Goal: Transaction & Acquisition: Obtain resource

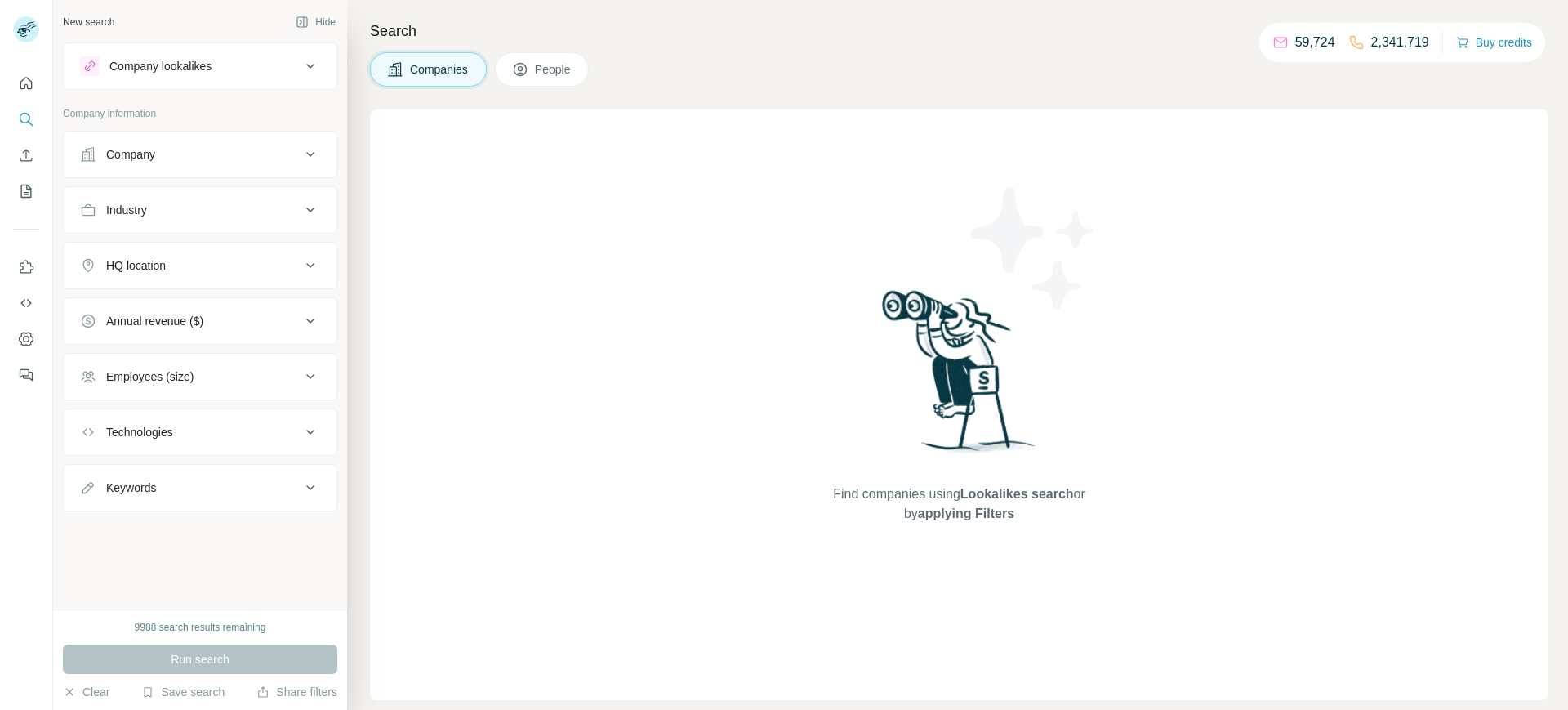
click at [291, 155] on div "Company" at bounding box center [189, 153] width 220 height 16
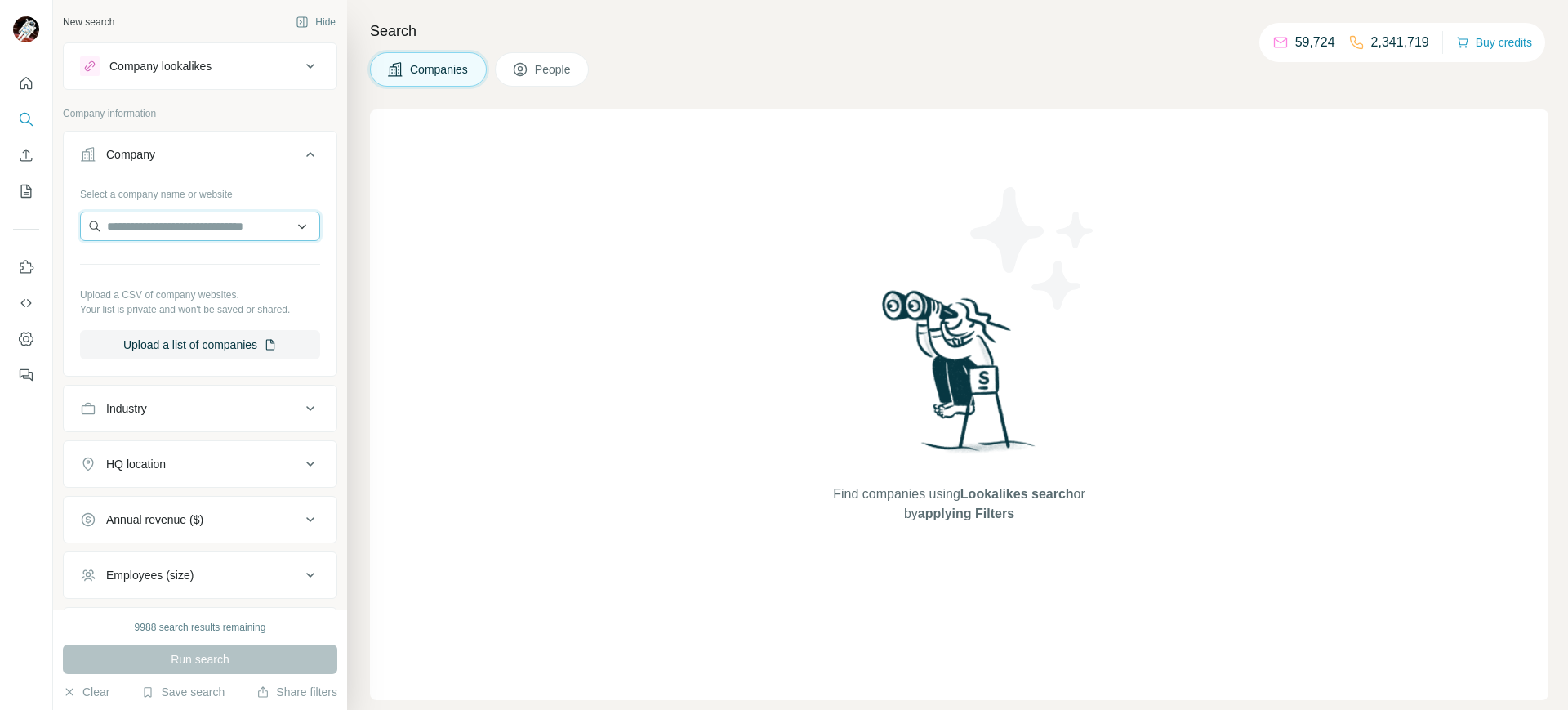
click at [185, 216] on input "text" at bounding box center [200, 226] width 240 height 29
paste input "**********"
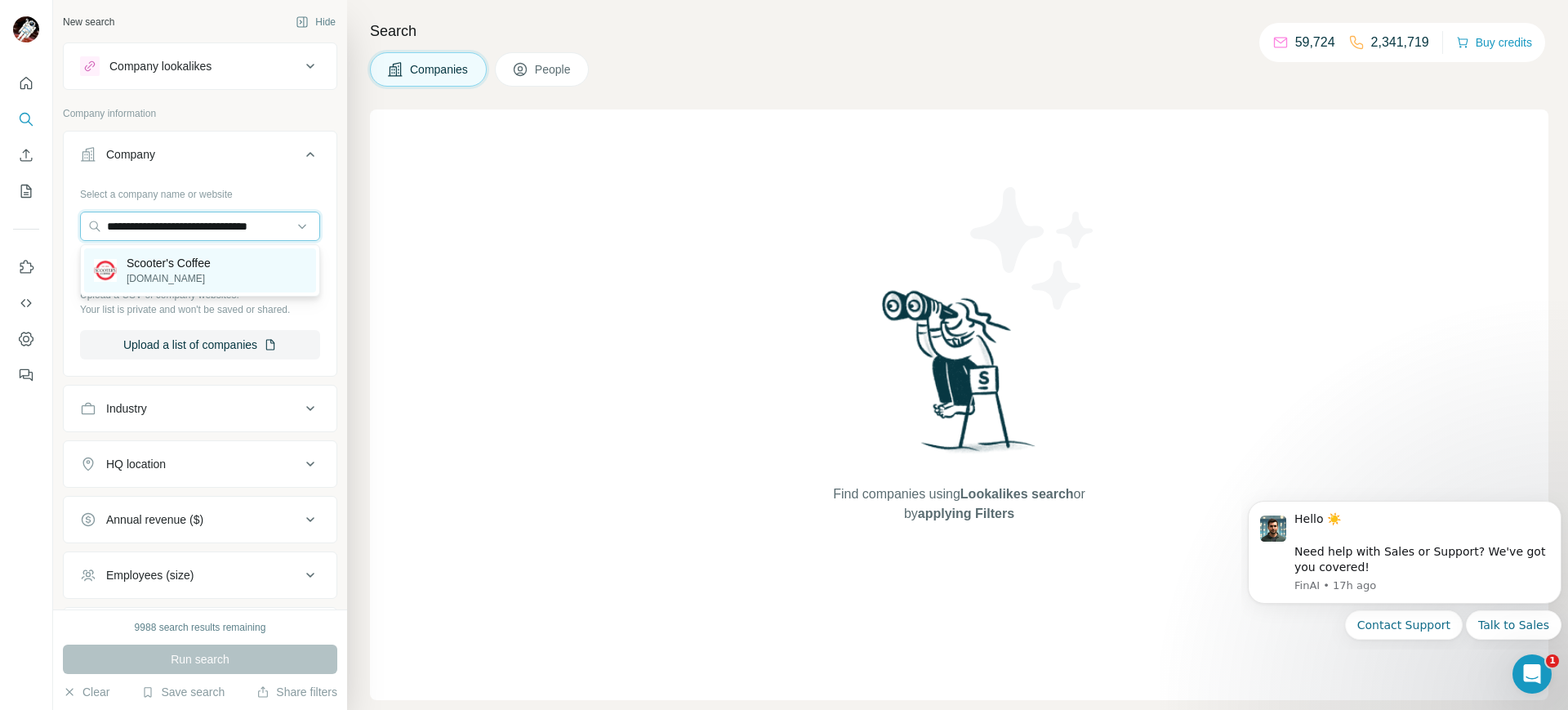
type input "**********"
click at [170, 263] on p "Scooter's Coffee" at bounding box center [169, 262] width 84 height 16
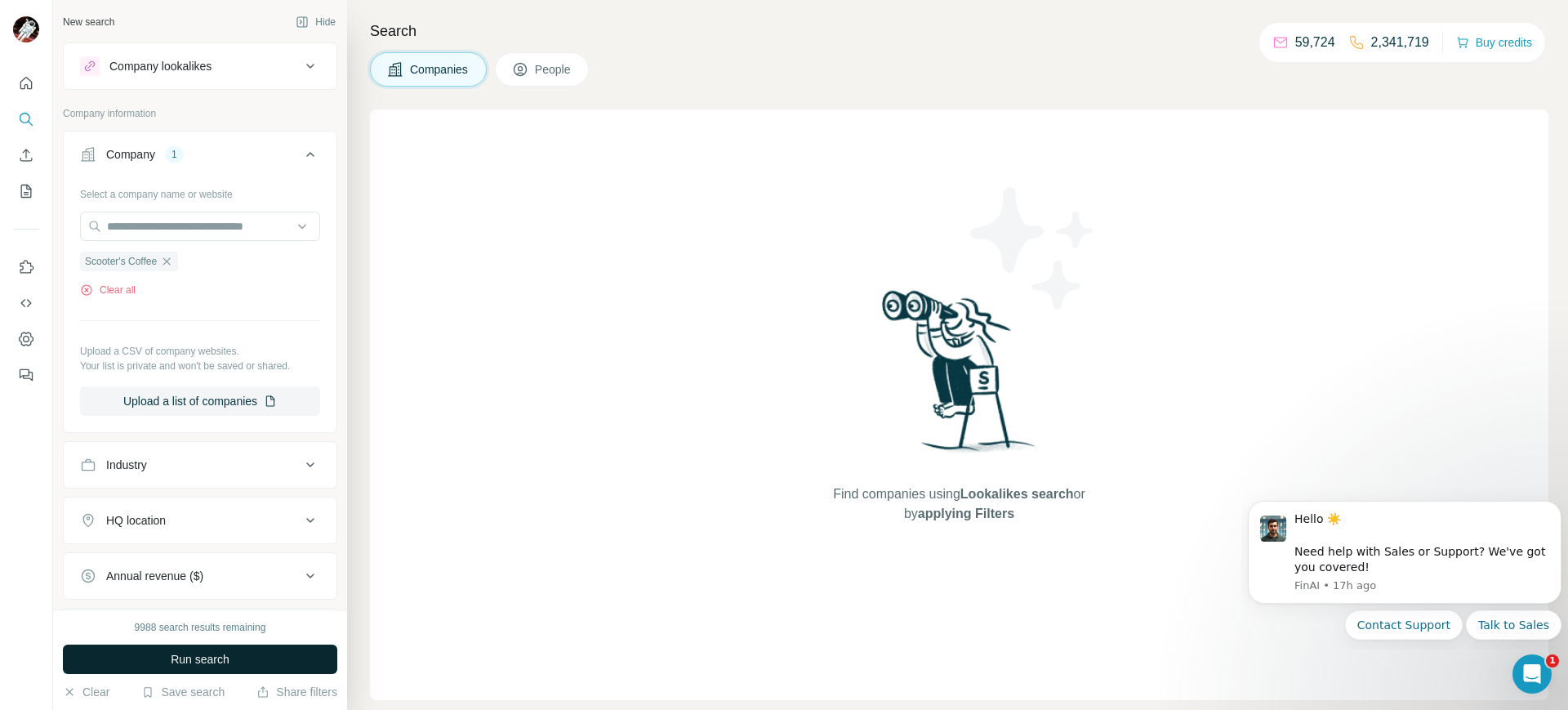
click at [159, 660] on button "Run search" at bounding box center [200, 659] width 274 height 29
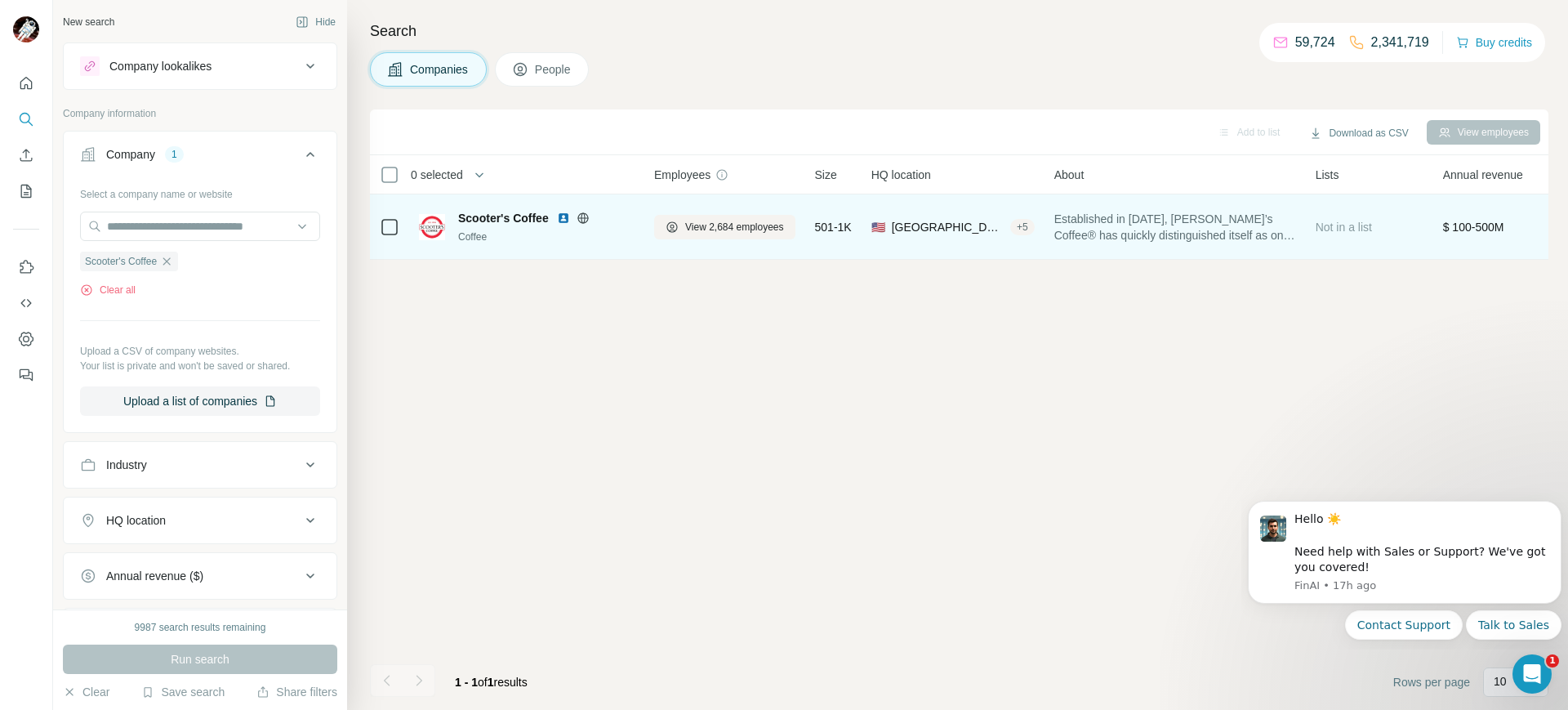
click at [380, 220] on icon at bounding box center [389, 226] width 20 height 20
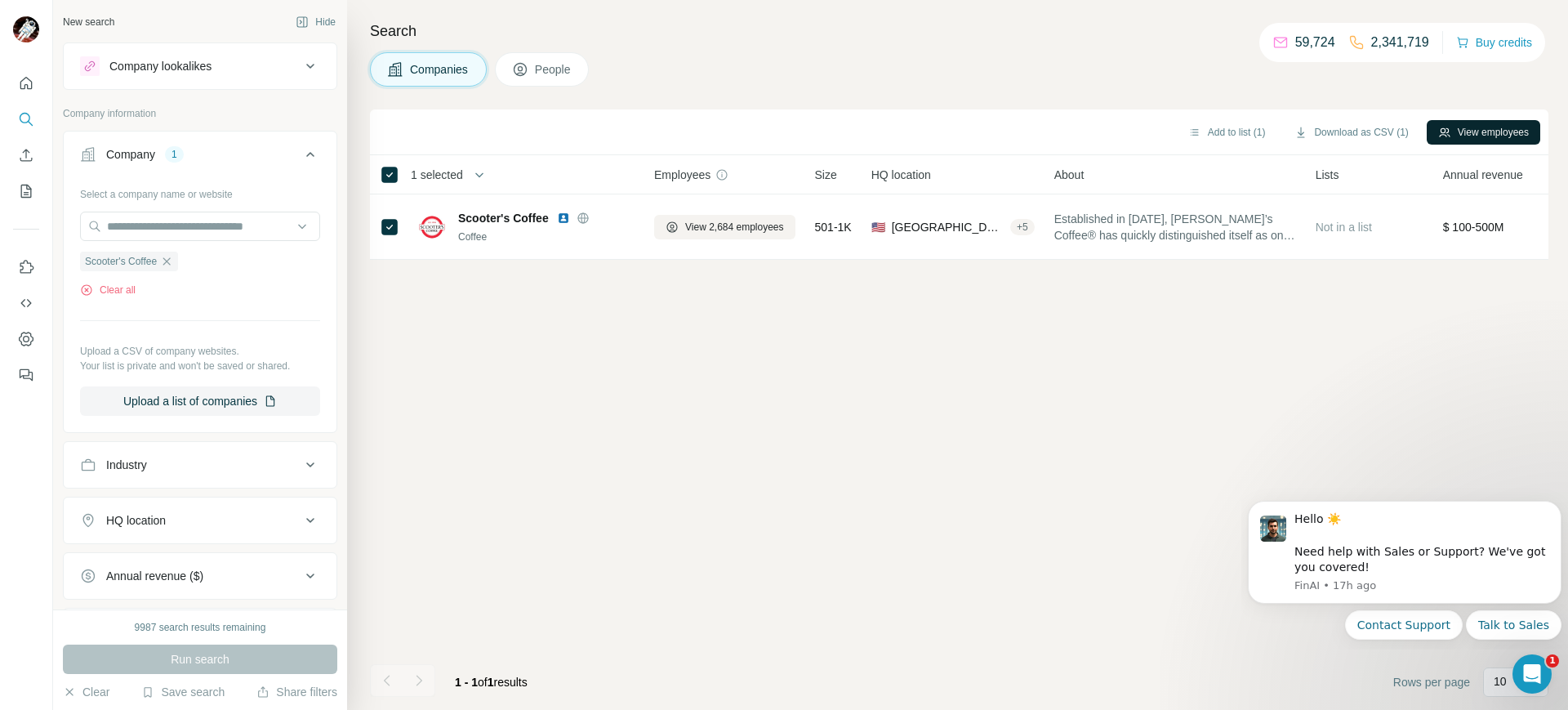
click at [1478, 121] on button "View employees" at bounding box center [1483, 132] width 113 height 25
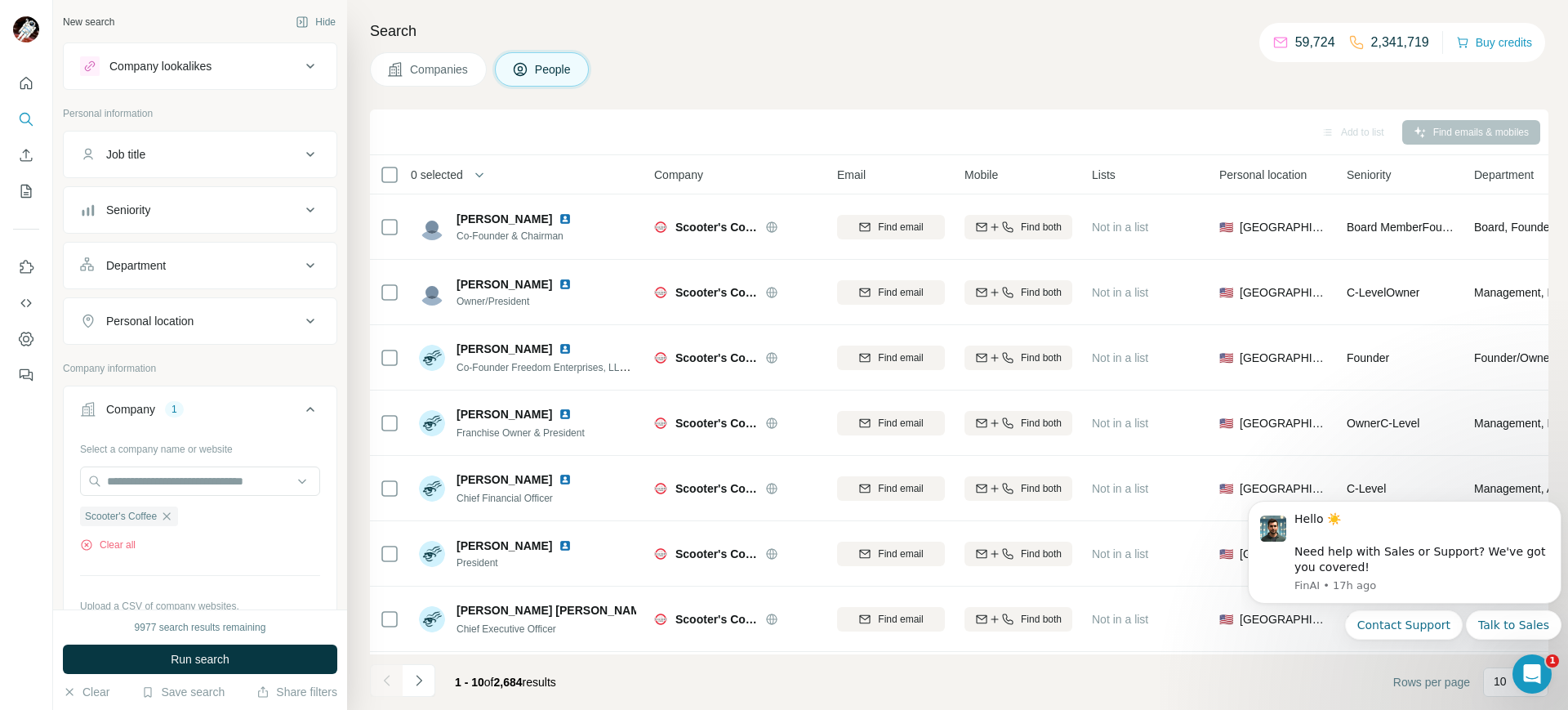
click at [249, 162] on div "Job title" at bounding box center [189, 153] width 220 height 16
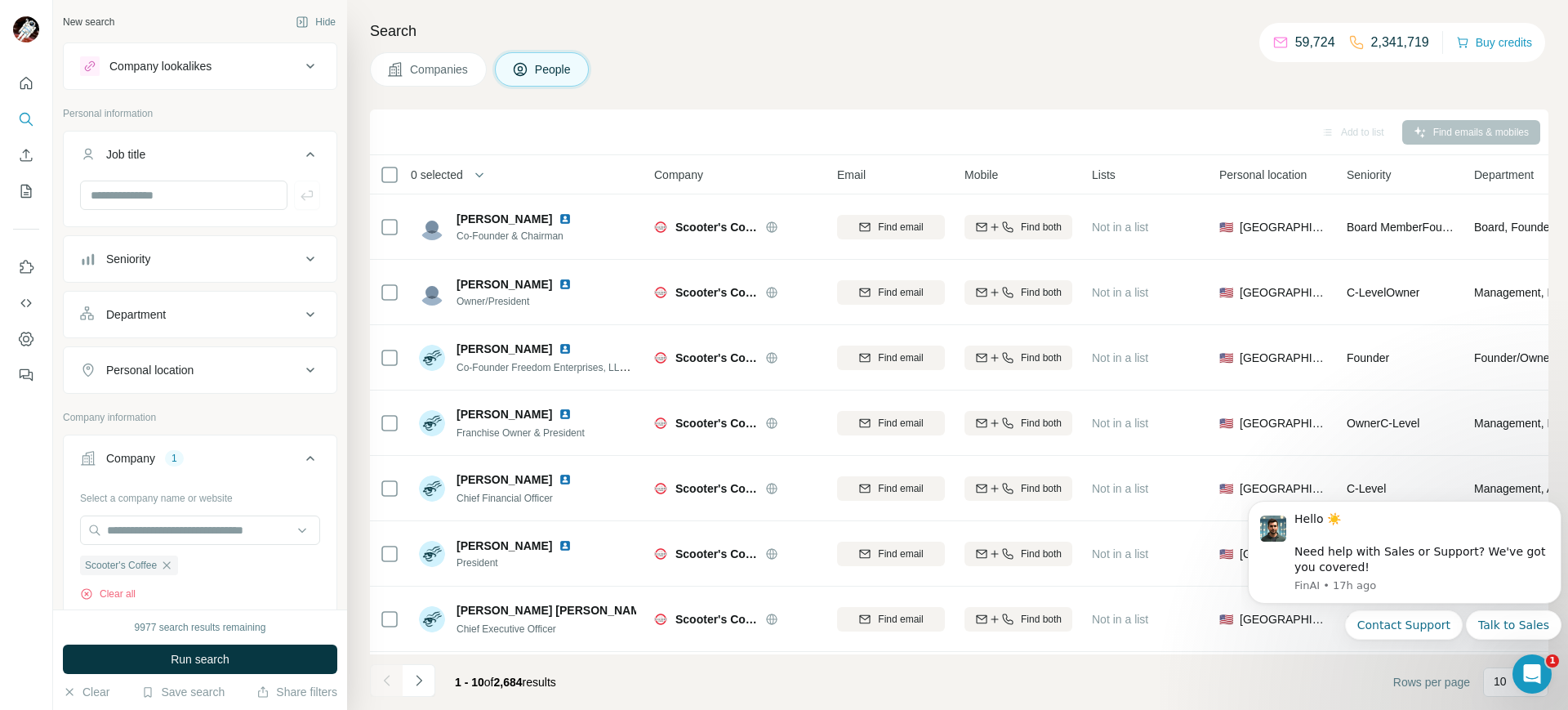
click at [194, 317] on div "Department" at bounding box center [189, 314] width 220 height 16
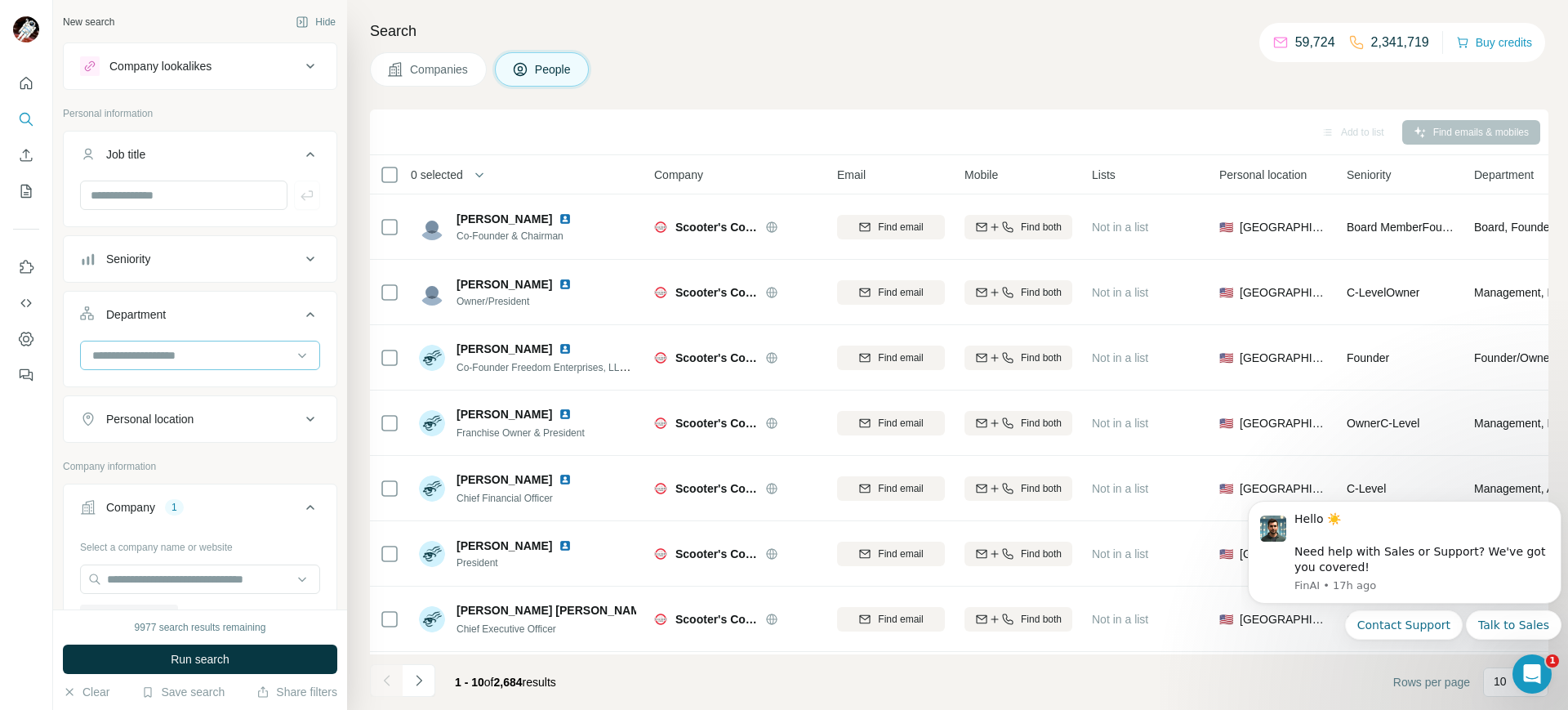
click at [198, 364] on input at bounding box center [191, 355] width 201 height 18
type input "*"
click at [408, 70] on button "Companies" at bounding box center [428, 69] width 117 height 34
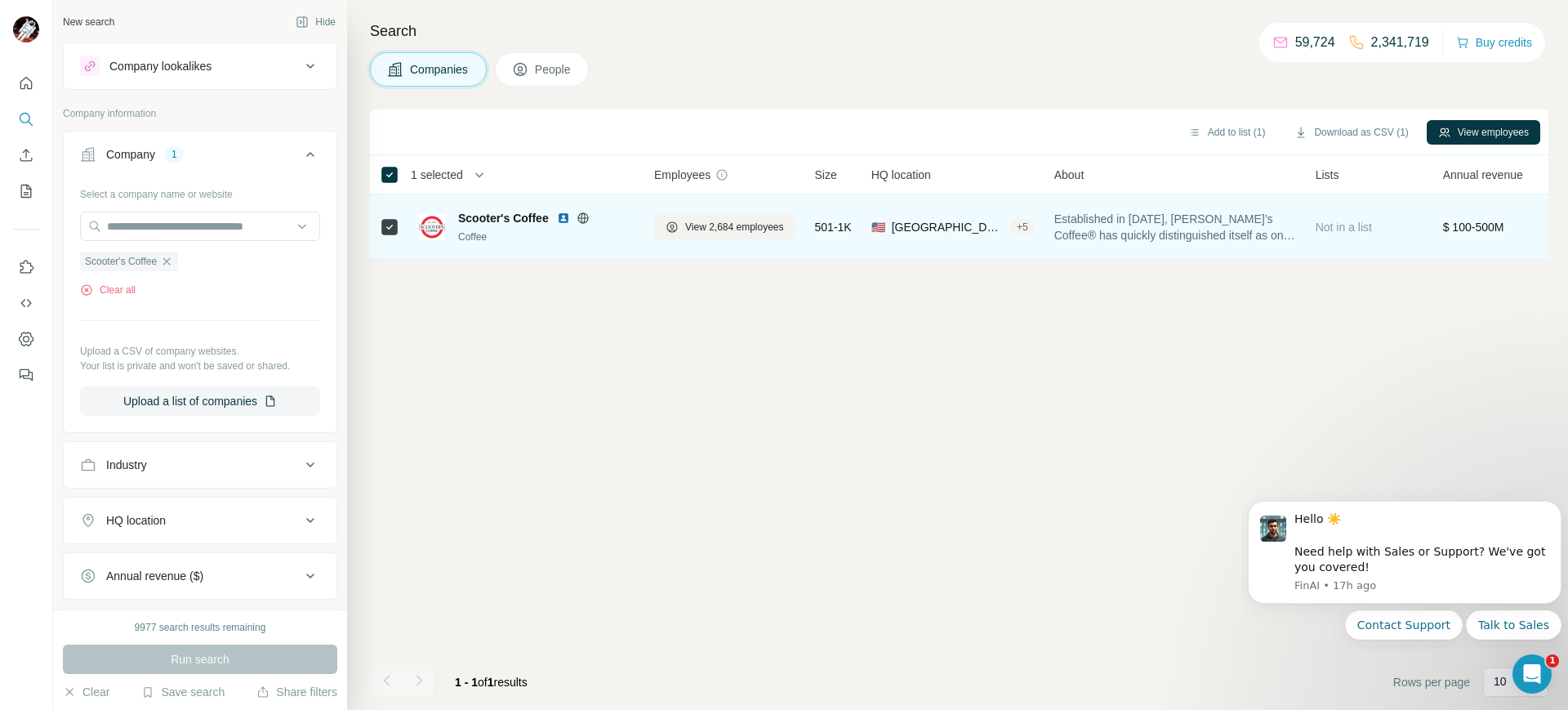
click at [586, 216] on icon at bounding box center [582, 218] width 13 height 13
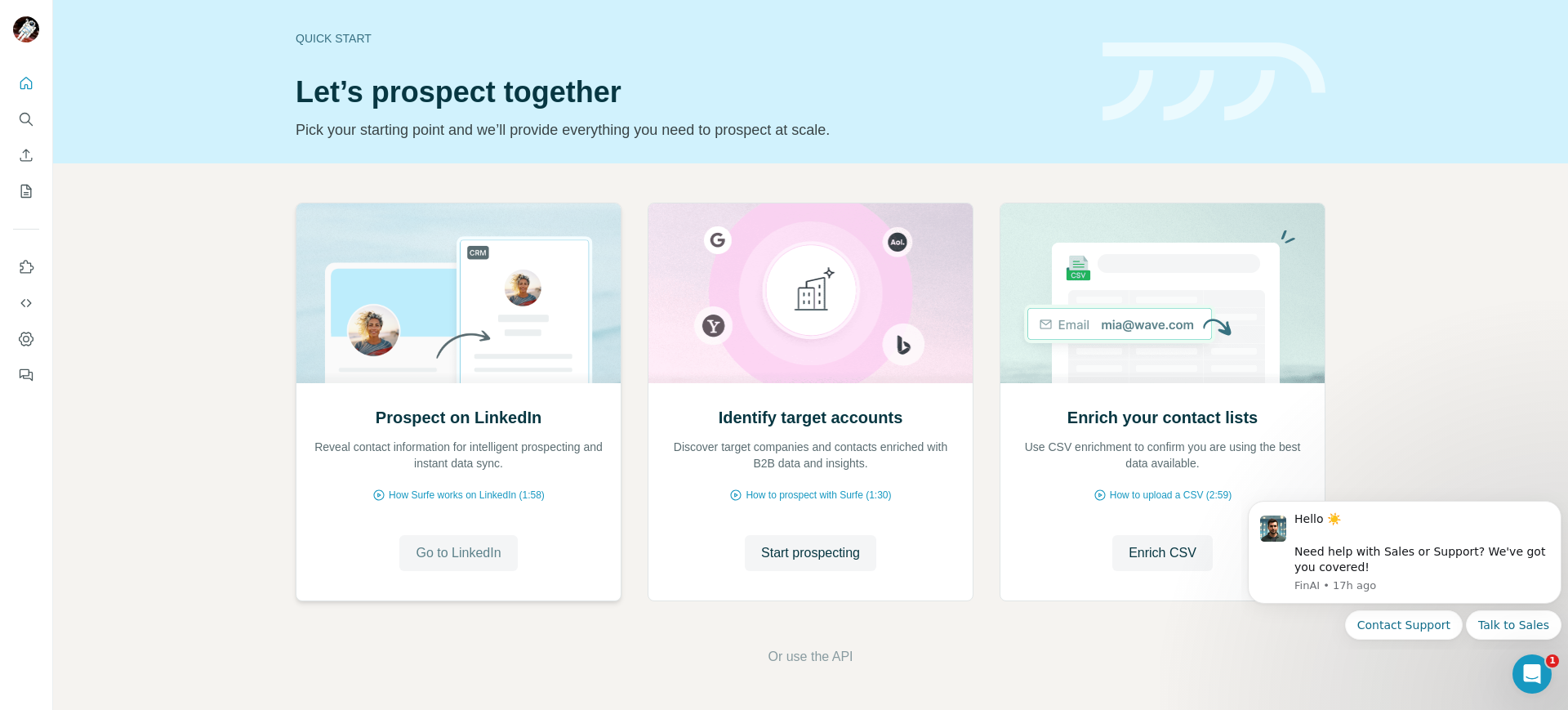
click at [410, 536] on button "Go to LinkedIn" at bounding box center [458, 553] width 117 height 36
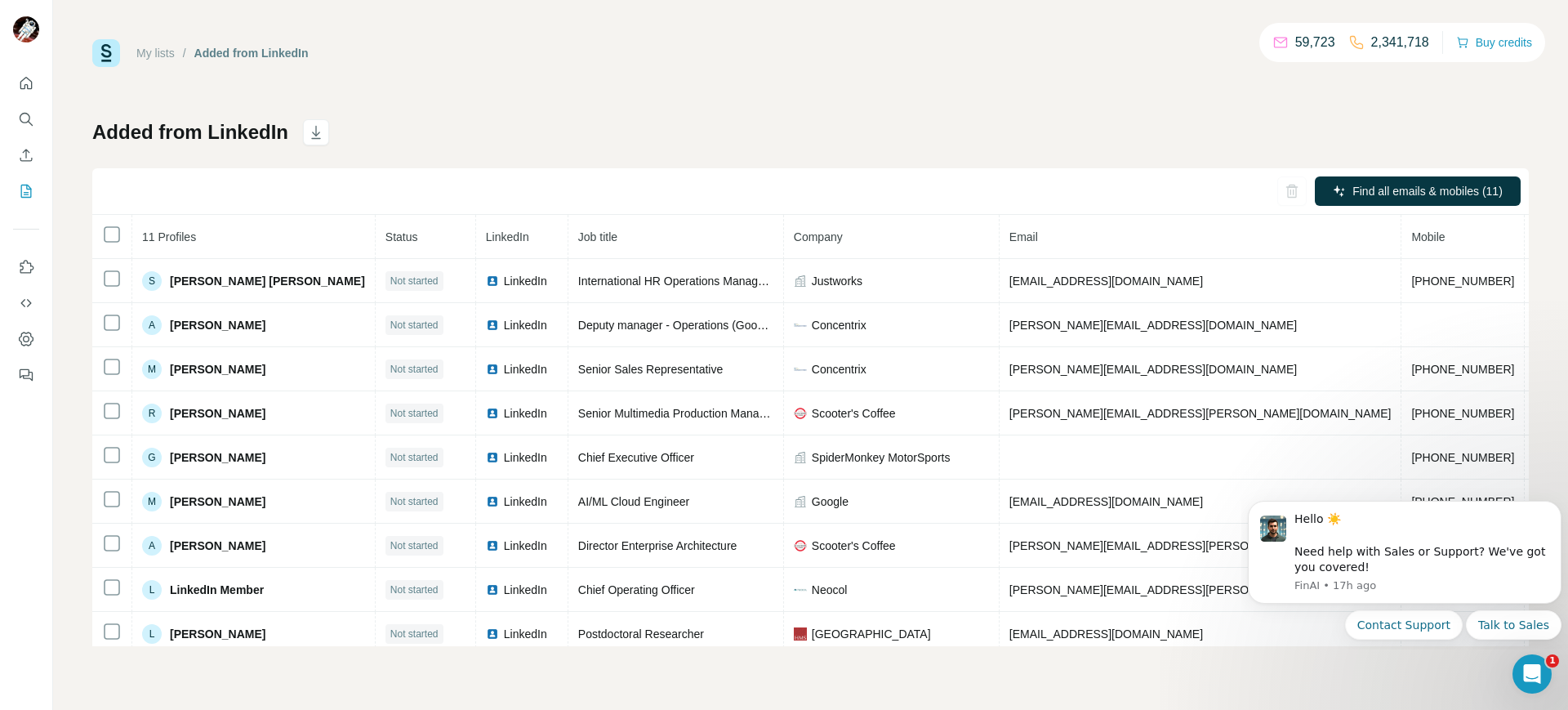
click at [851, 471] on td "SpiderMonkey MotorSports" at bounding box center [891, 457] width 215 height 44
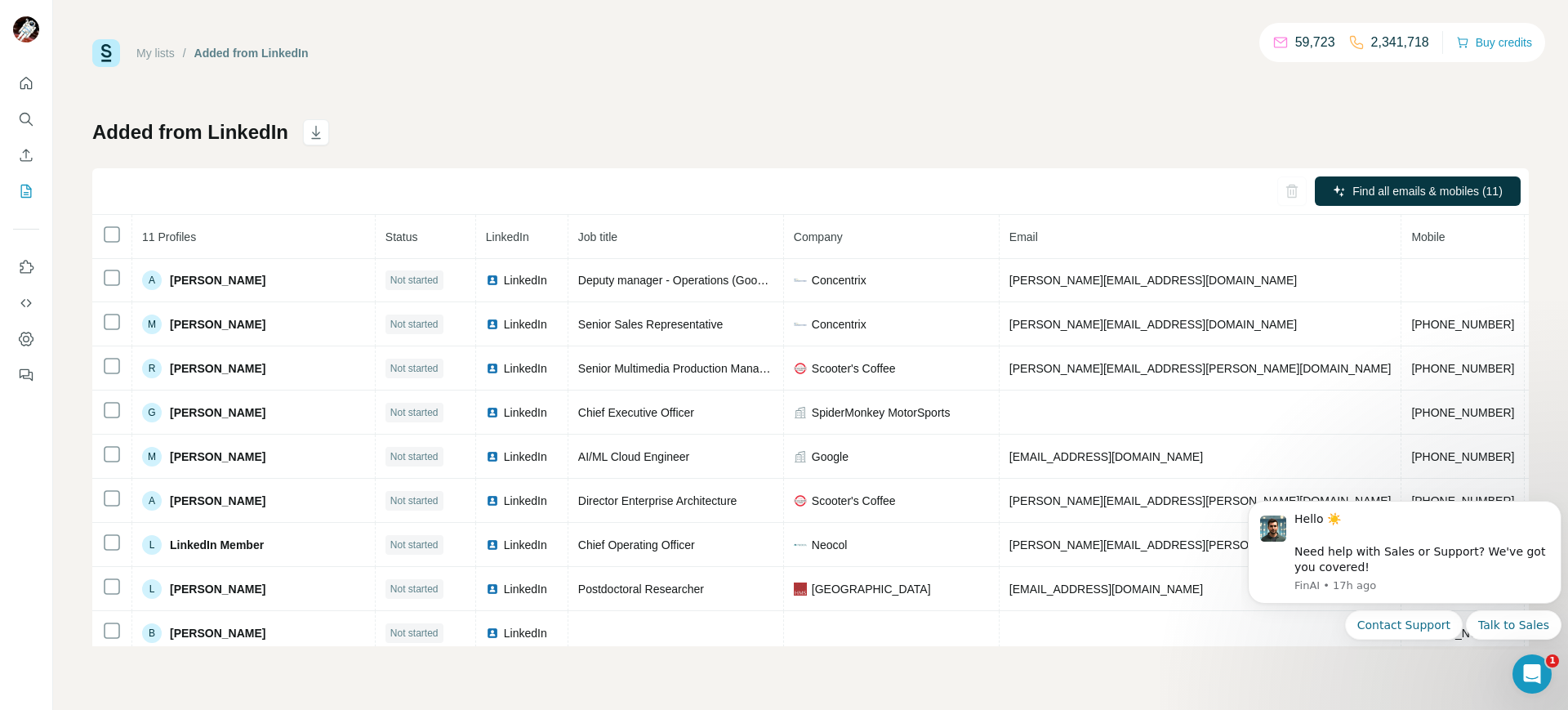
scroll to position [63, 0]
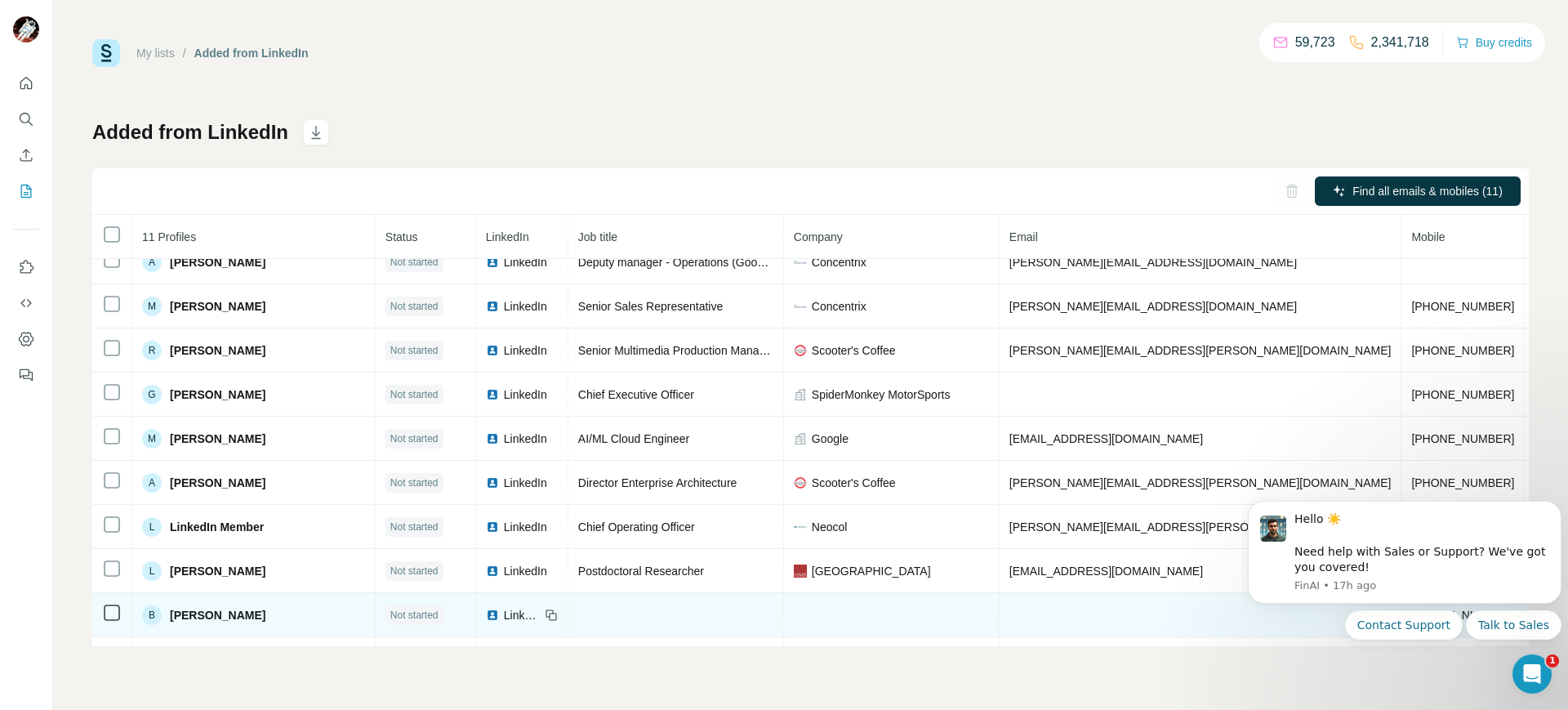
click at [199, 618] on span "Bernard Ervin" at bounding box center [217, 615] width 95 height 16
click at [504, 623] on span "LinkedIn" at bounding box center [522, 615] width 36 height 16
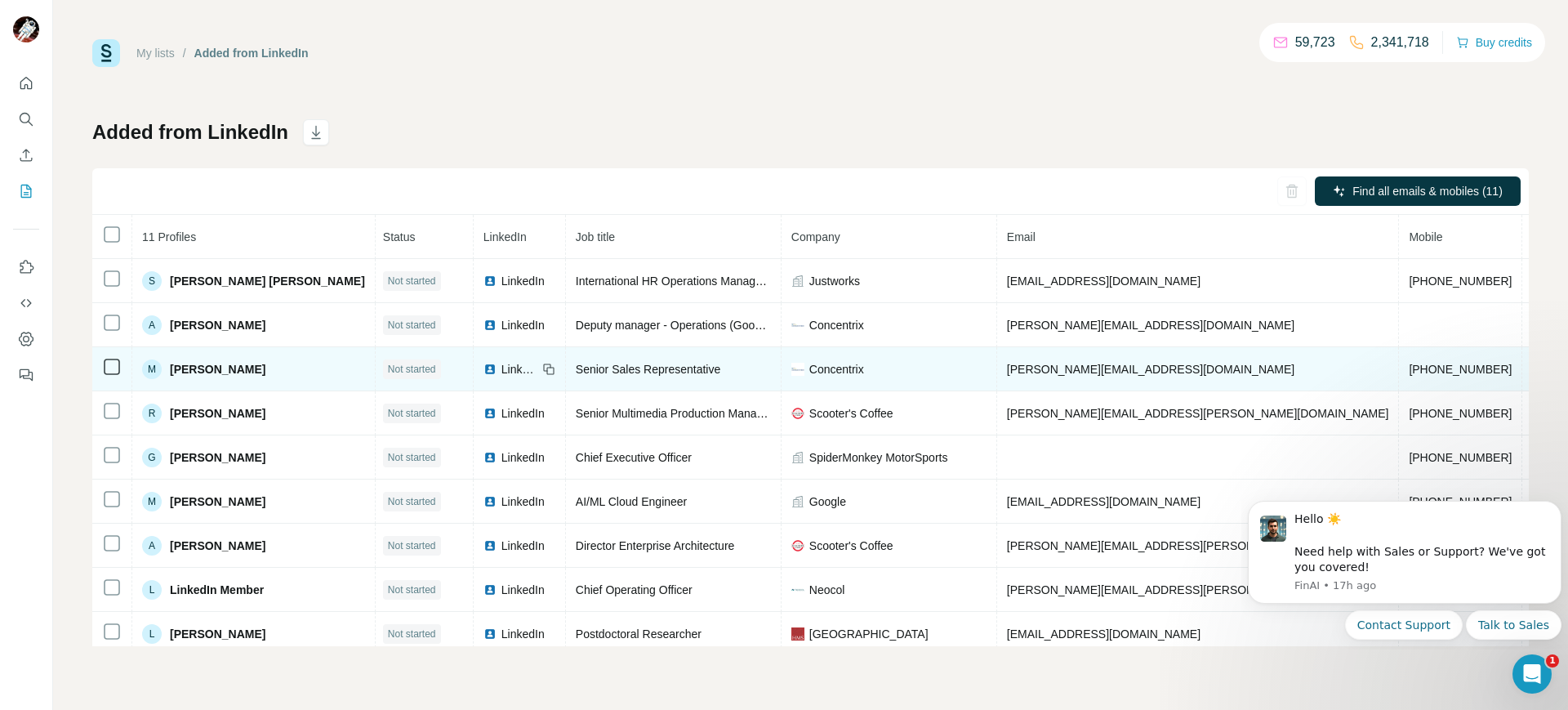
scroll to position [0, 4]
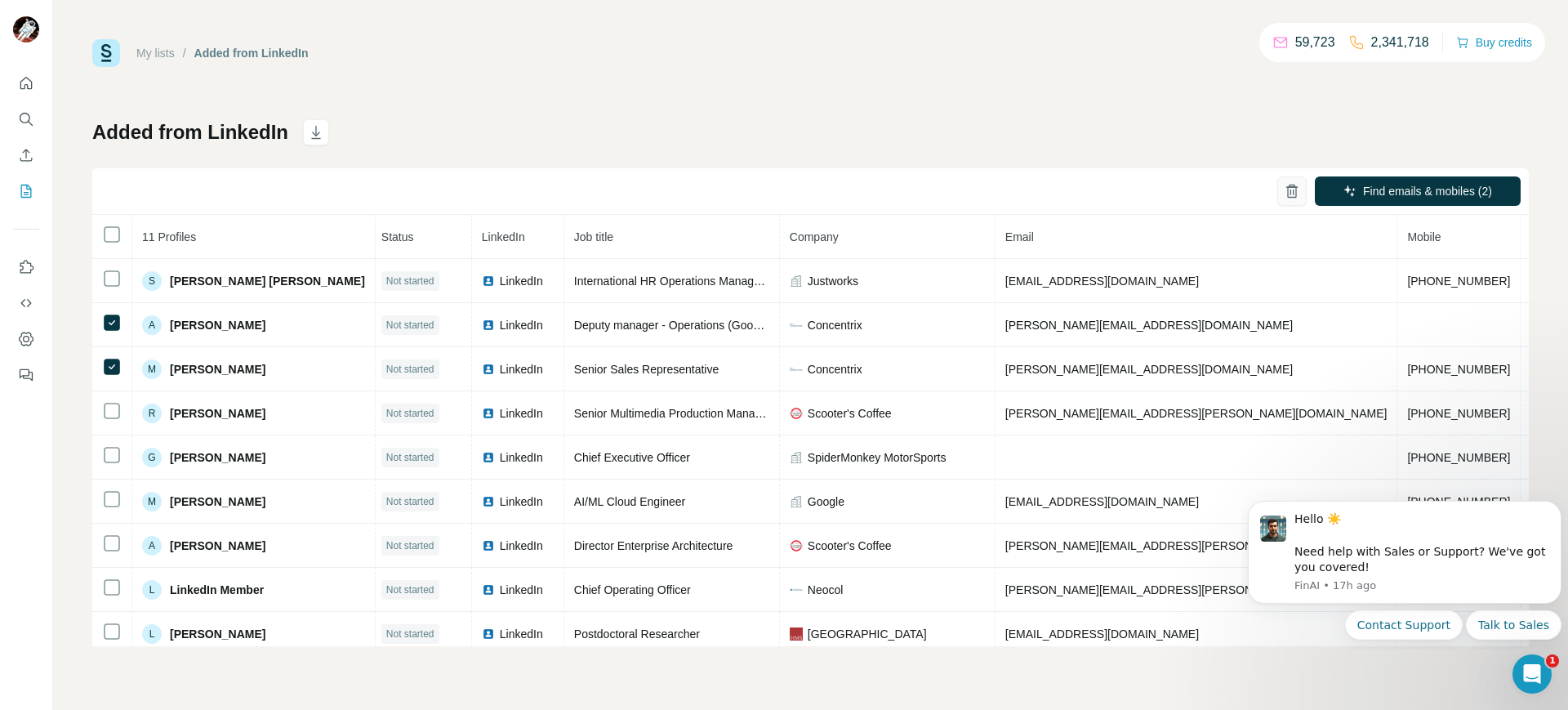
click at [1287, 193] on icon "button" at bounding box center [1291, 191] width 9 height 11
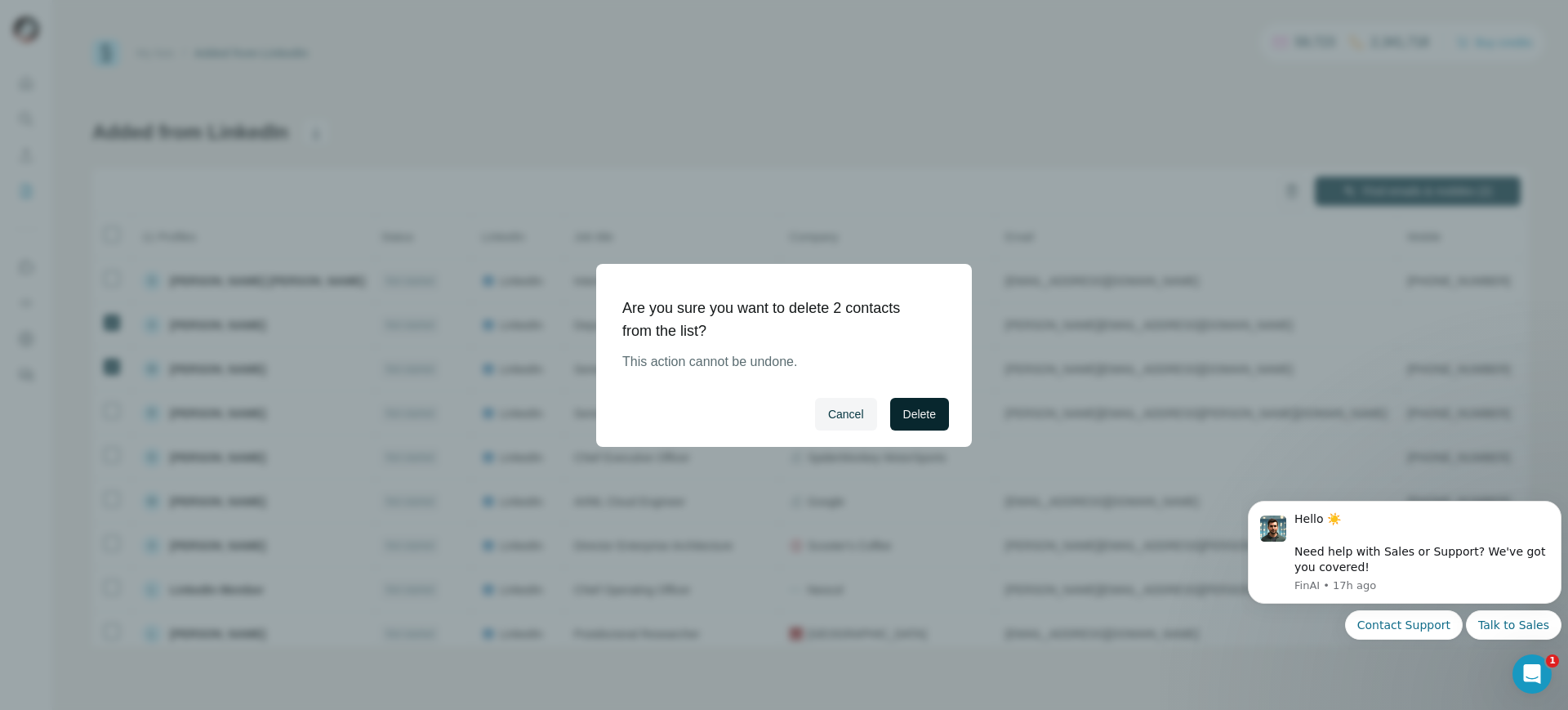
click at [934, 398] on button "Delete" at bounding box center [919, 414] width 59 height 33
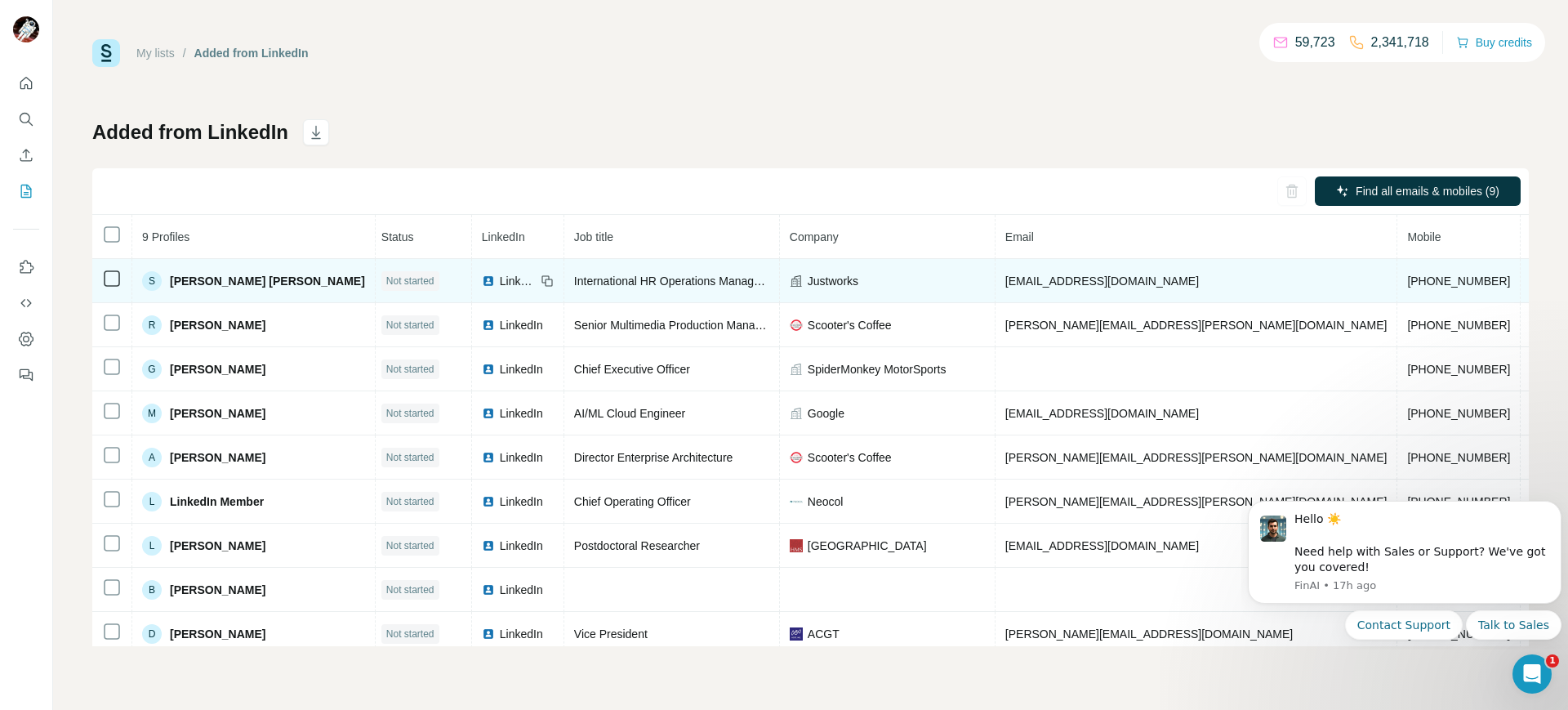
scroll to position [18, 4]
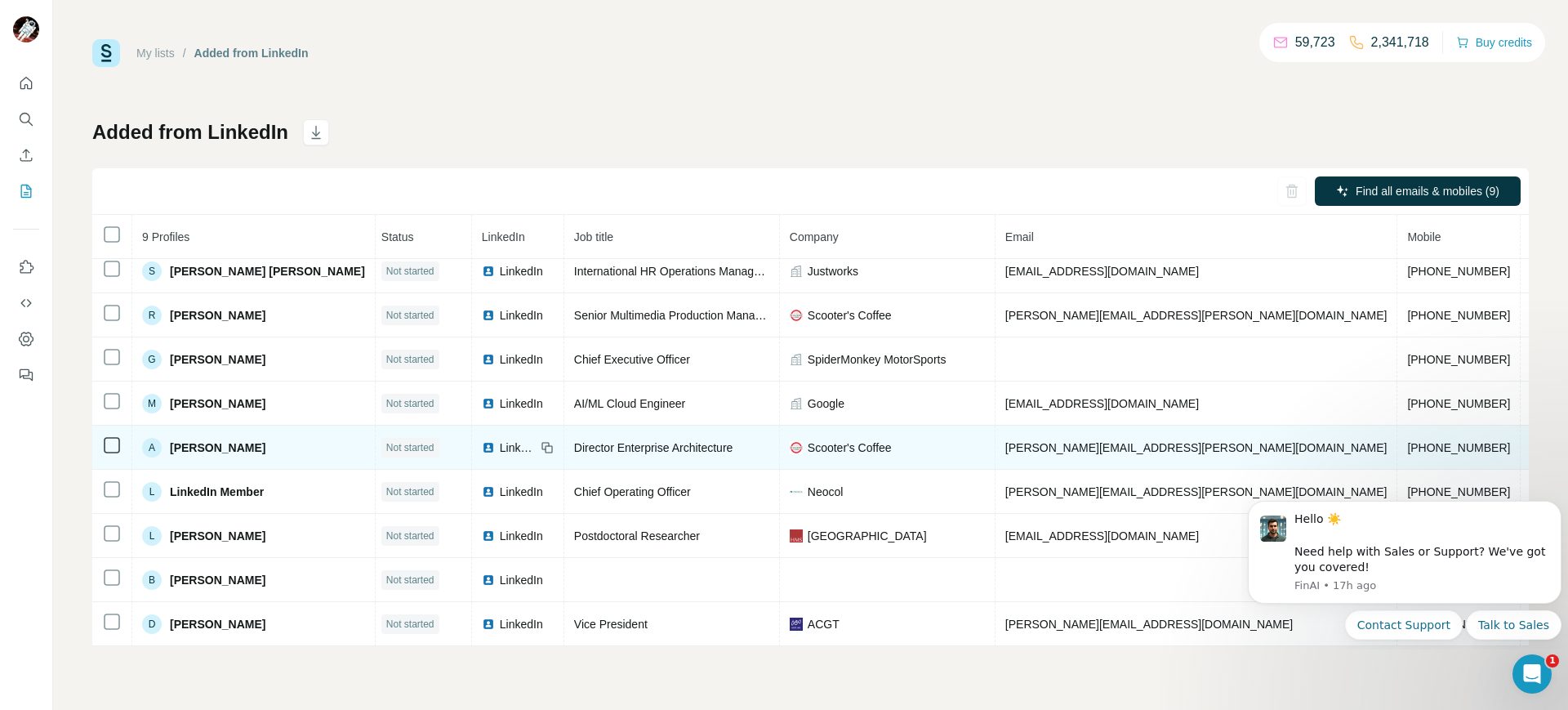
click at [230, 443] on span "Andy Henrichsen" at bounding box center [217, 447] width 95 height 16
copy span "Andy Henrichsen"
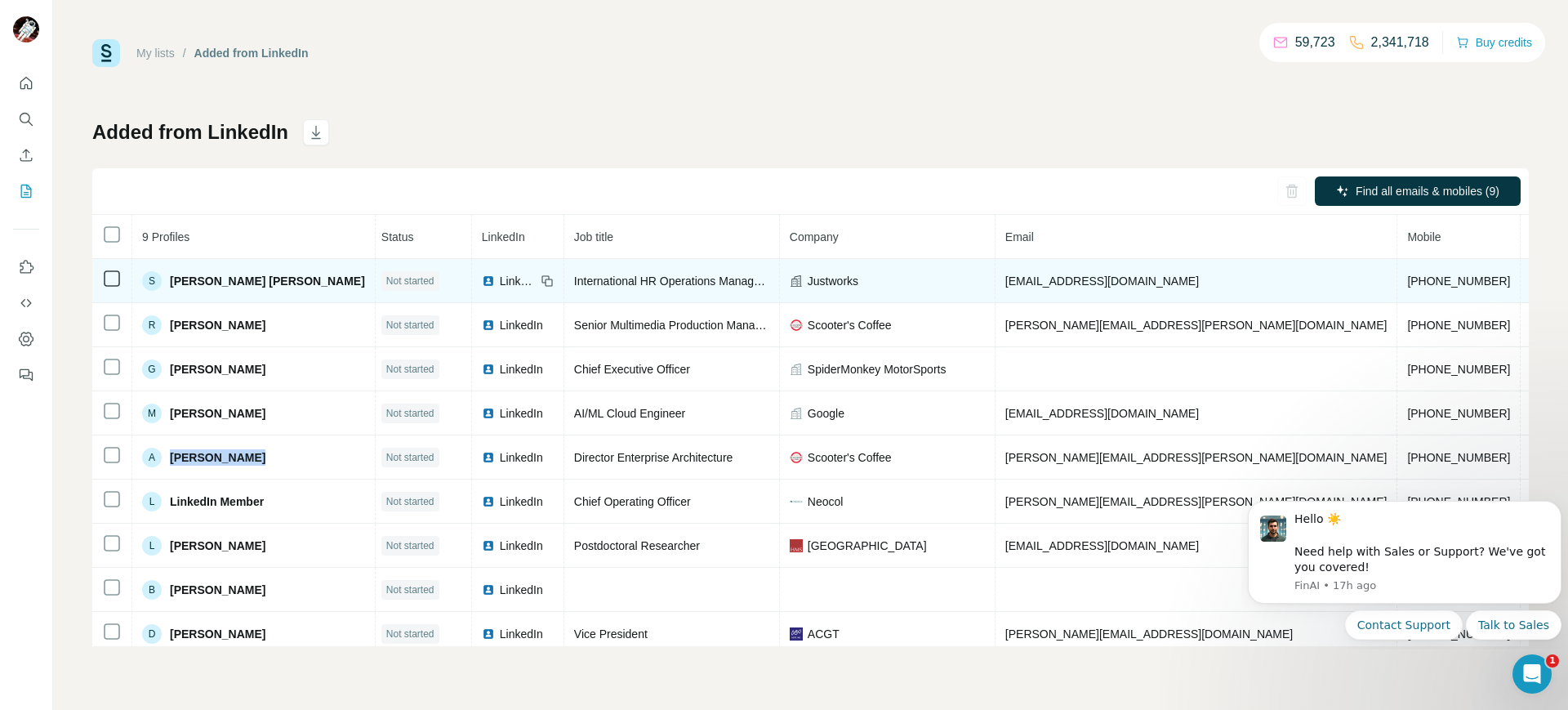
click at [808, 276] on span "Justworks" at bounding box center [832, 280] width 51 height 16
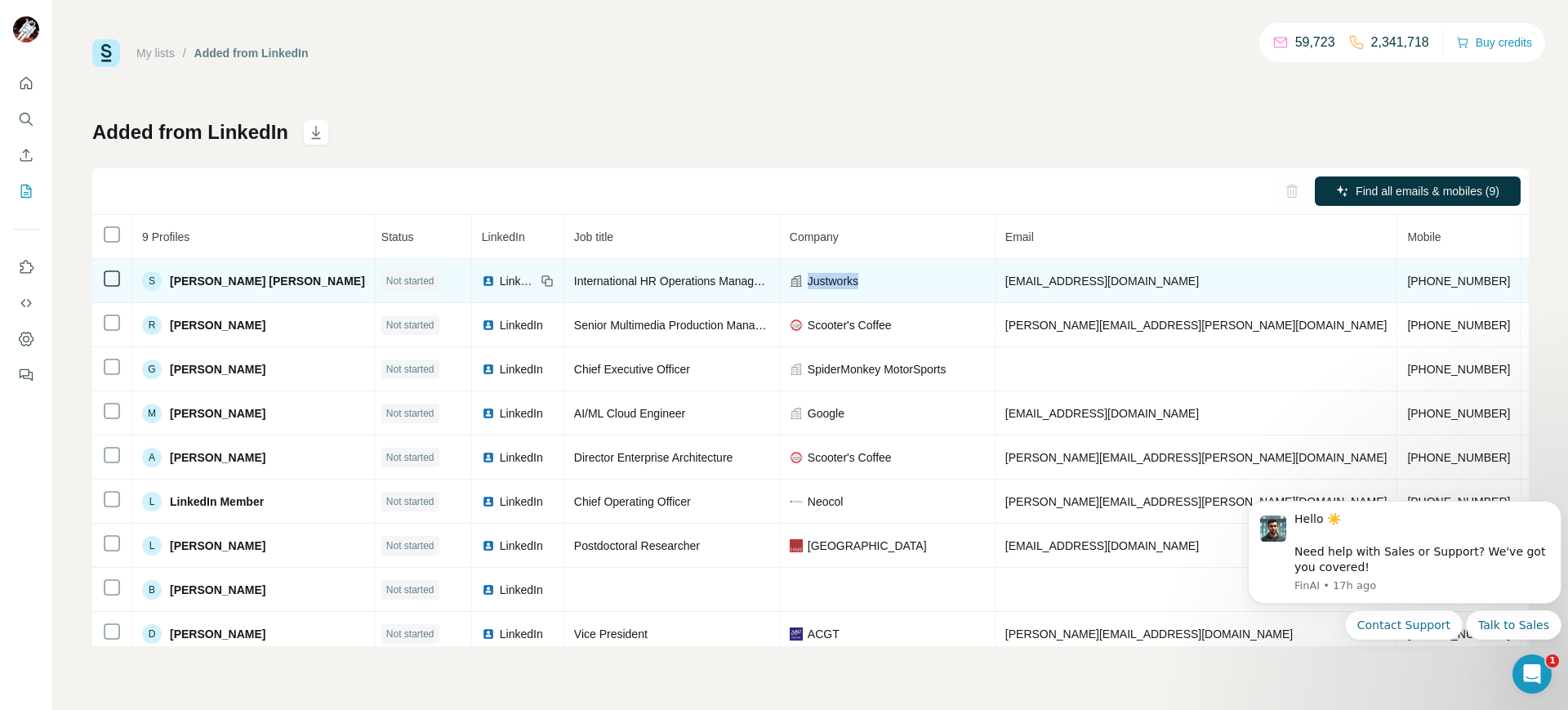
click at [808, 276] on span "Justworks" at bounding box center [832, 280] width 51 height 16
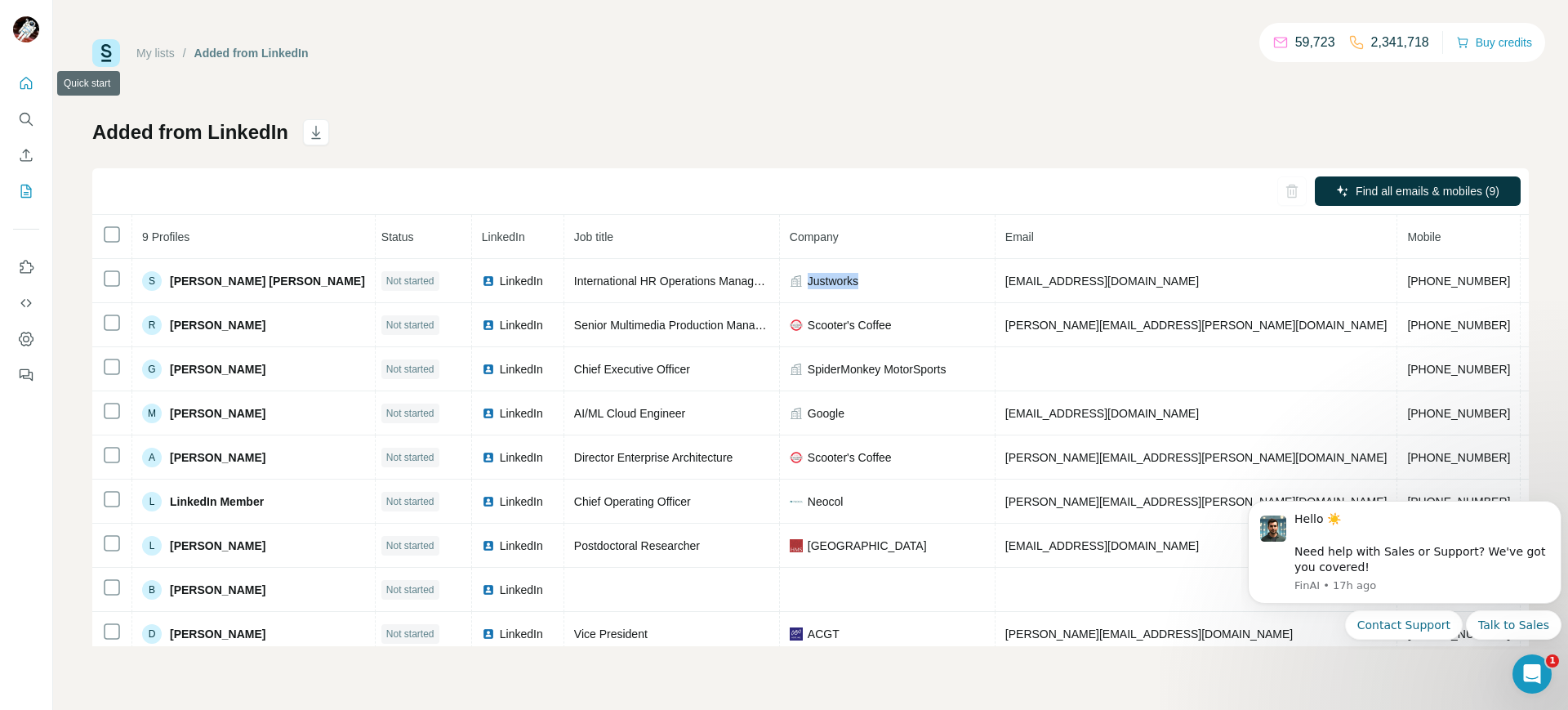
click at [28, 93] on button "Quick start" at bounding box center [26, 83] width 26 height 29
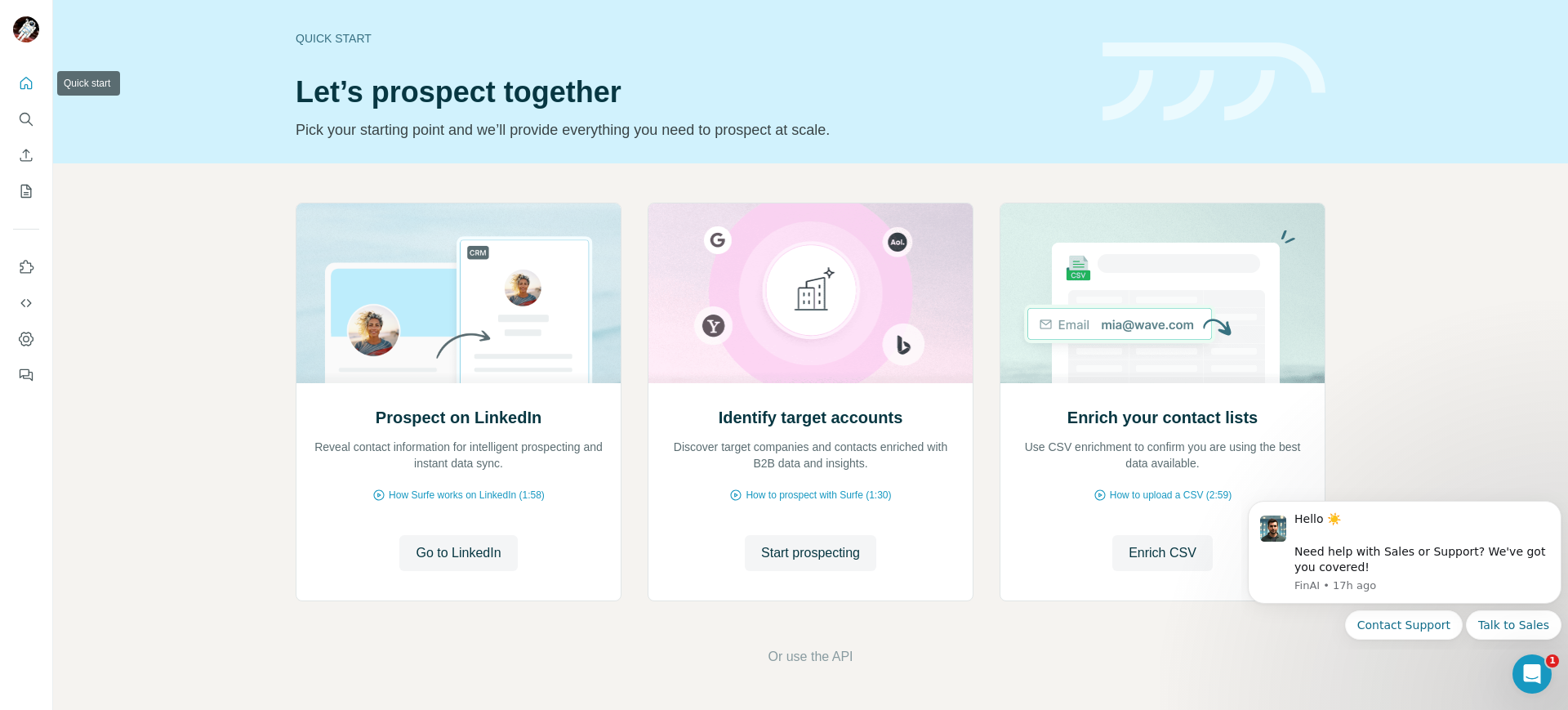
click at [28, 93] on button "Quick start" at bounding box center [26, 83] width 26 height 29
click at [772, 550] on span "Start prospecting" at bounding box center [810, 552] width 99 height 20
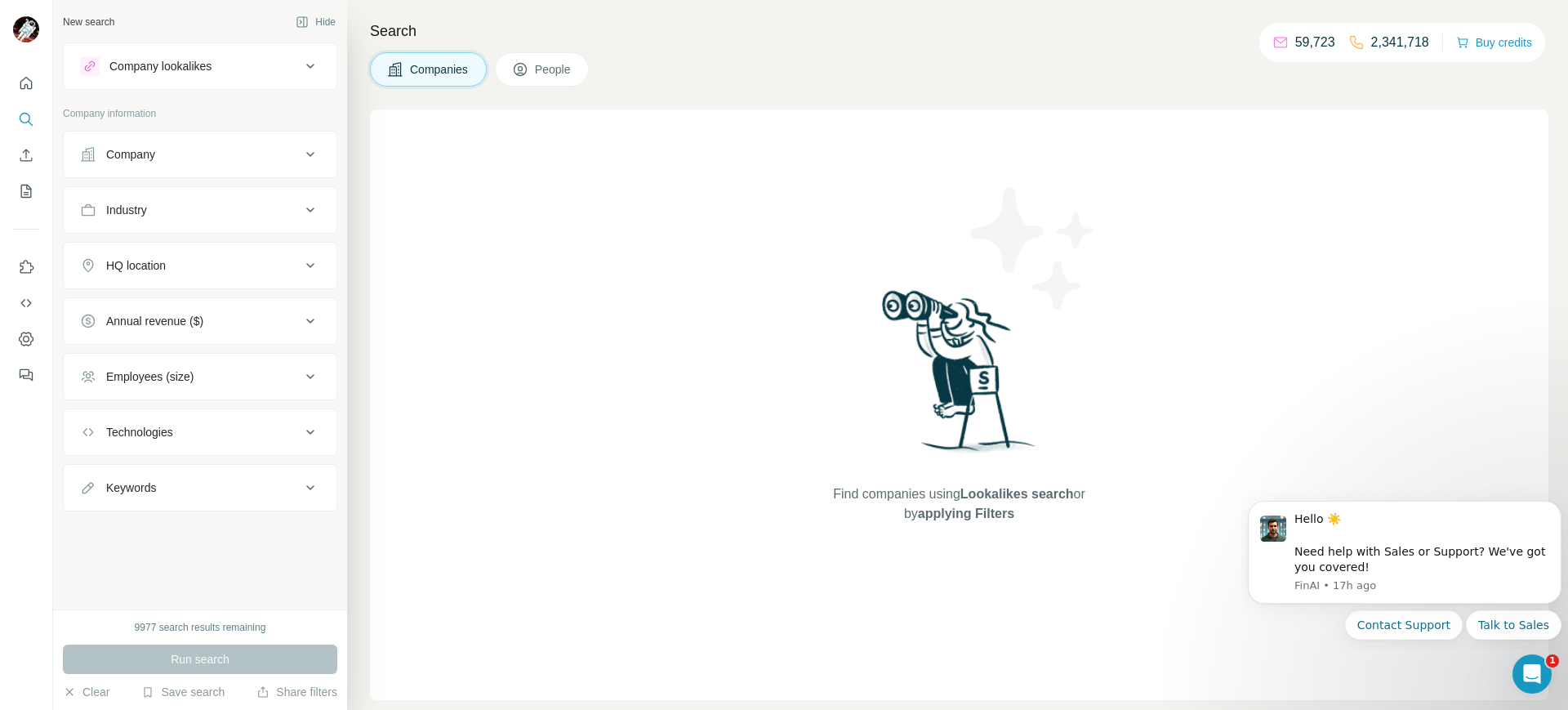
click at [220, 157] on div "Company" at bounding box center [189, 153] width 220 height 16
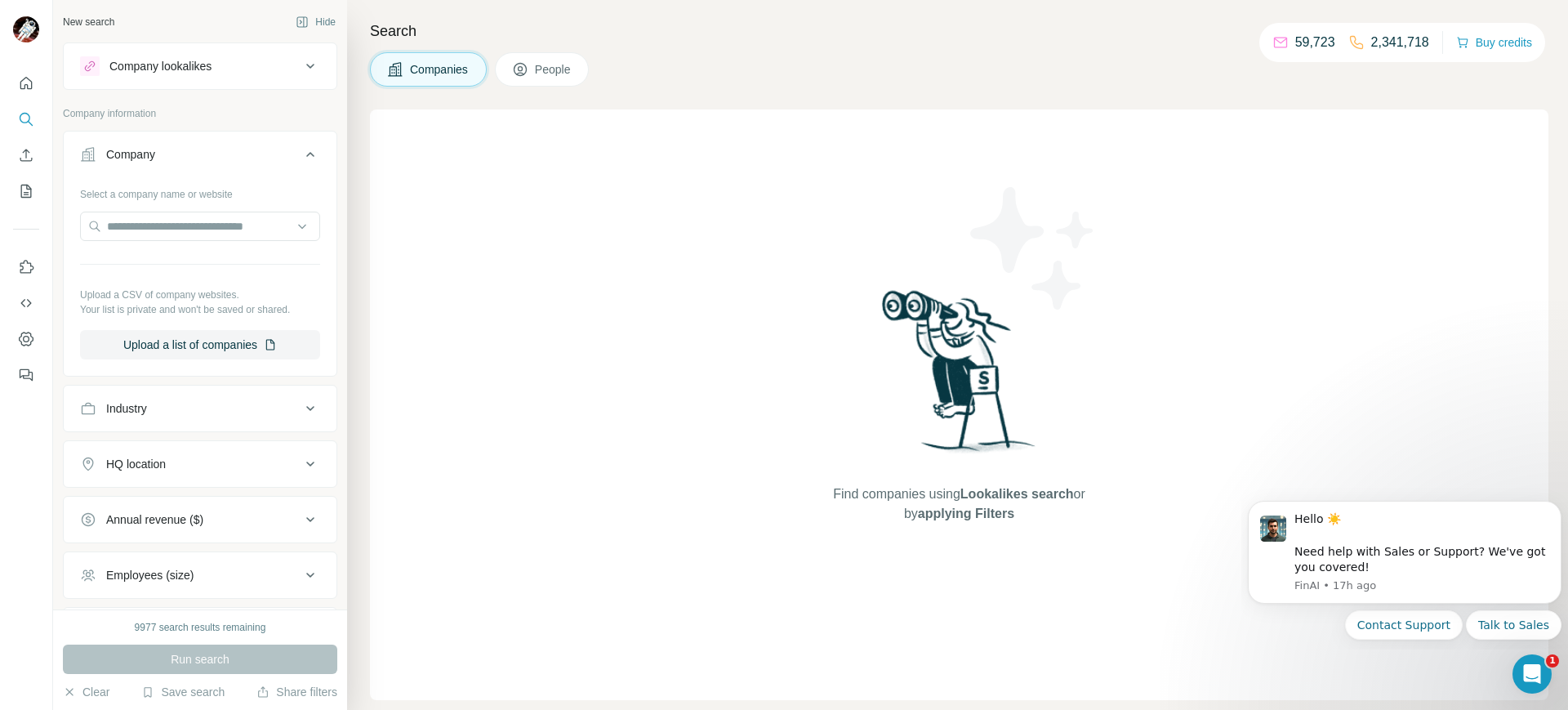
click at [197, 205] on div "Select a company name or website Upload a CSV of company websites. Your list is…" at bounding box center [200, 270] width 240 height 179
click at [197, 209] on div "Select a company name or website Upload a CSV of company websites. Your list is…" at bounding box center [200, 270] width 240 height 179
click at [197, 214] on input "text" at bounding box center [200, 226] width 240 height 29
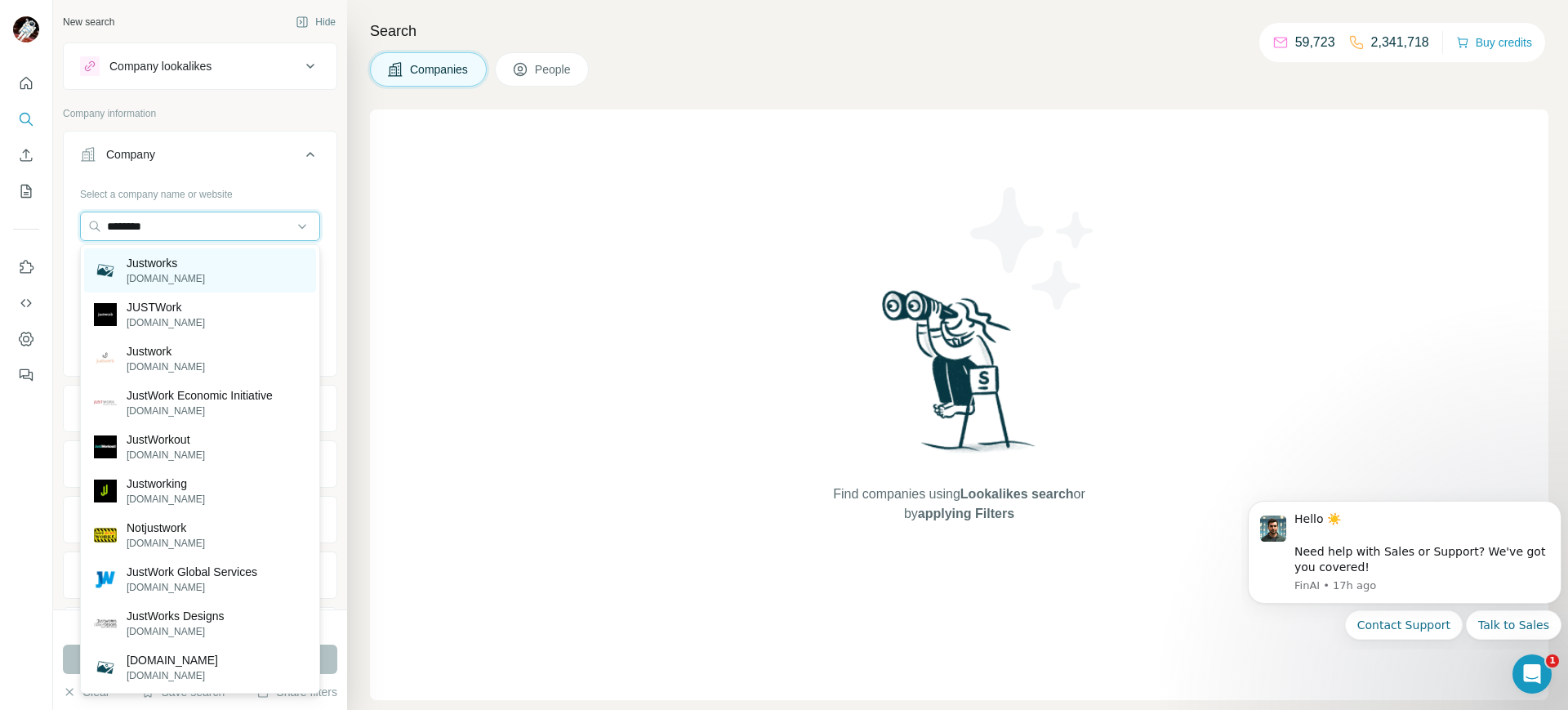
type input "********"
click at [109, 268] on img at bounding box center [105, 270] width 23 height 23
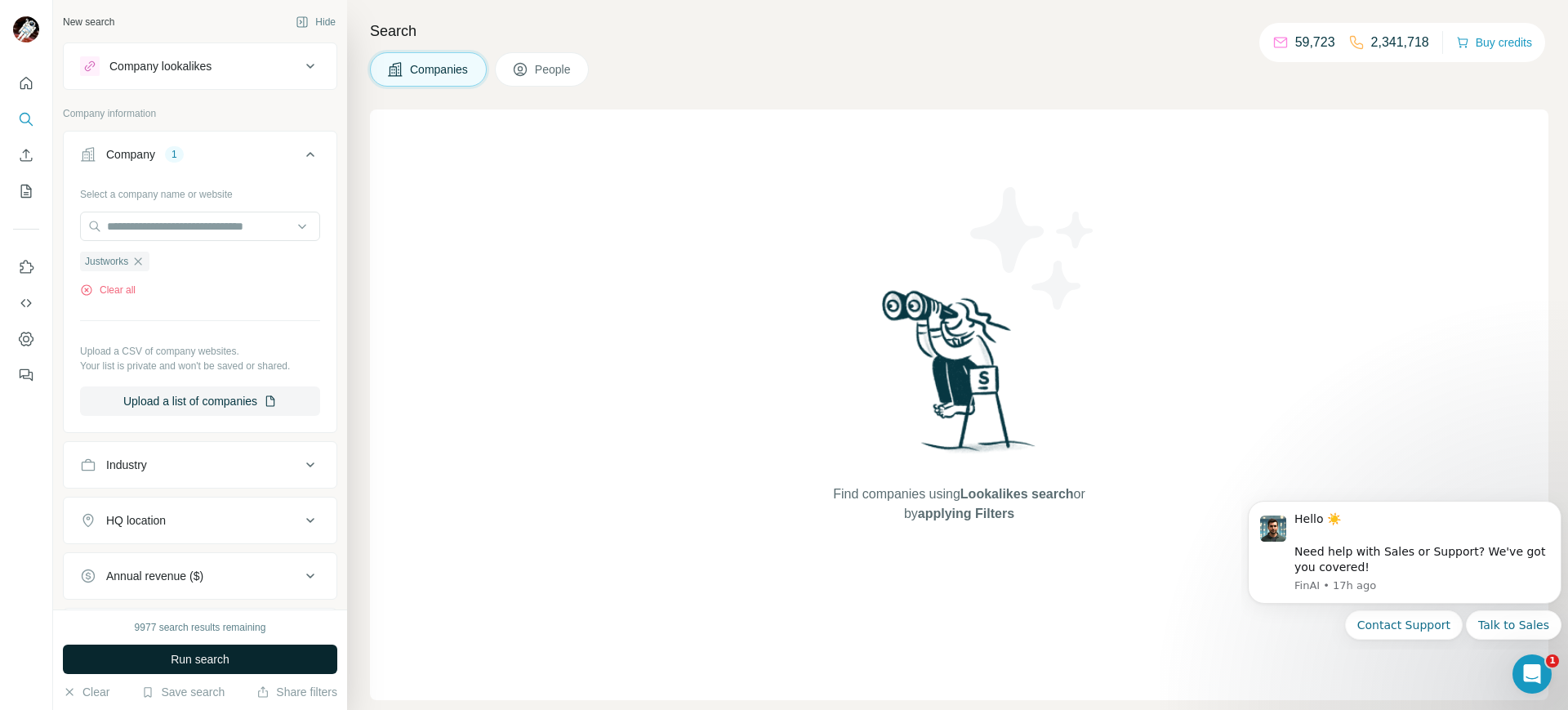
click at [191, 669] on button "Run search" at bounding box center [200, 659] width 274 height 29
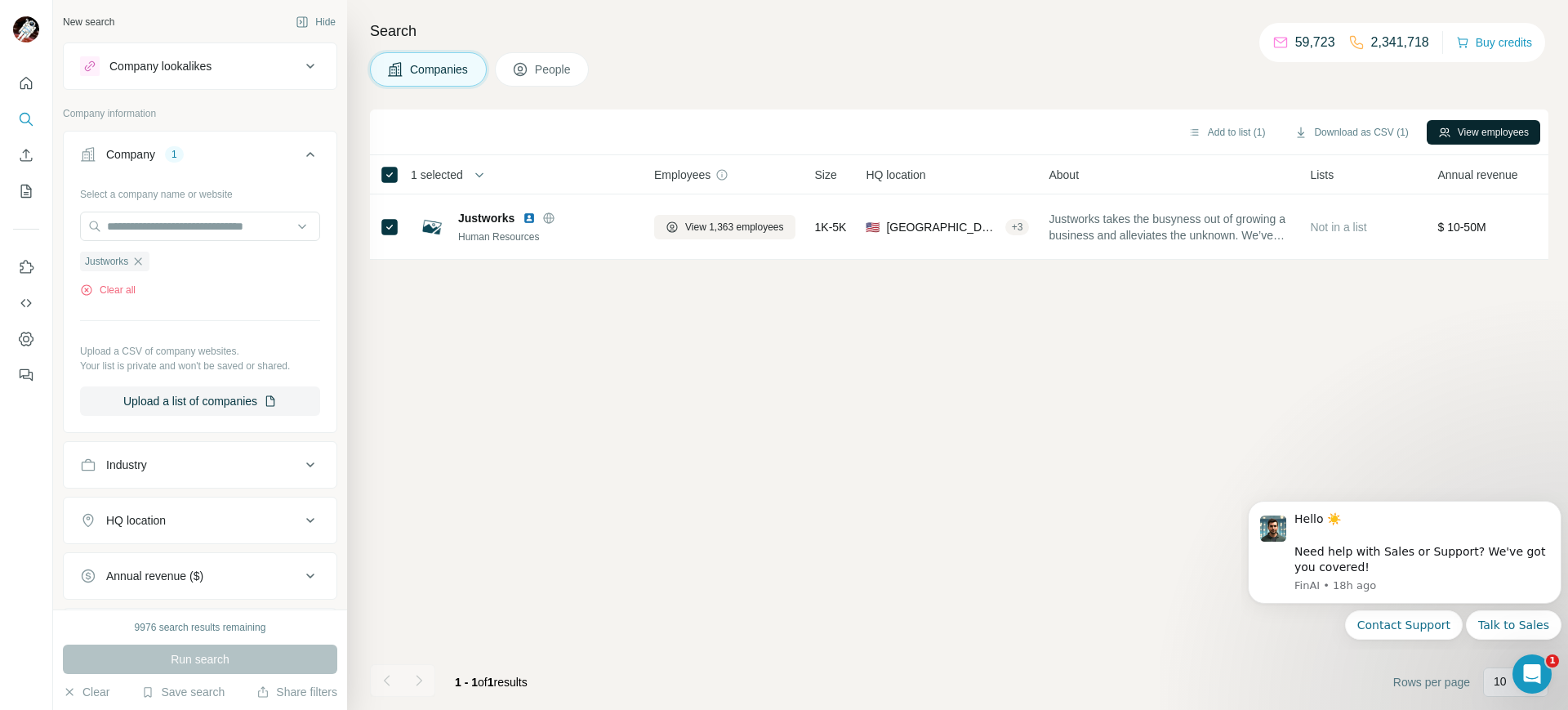
click at [1454, 132] on button "View employees" at bounding box center [1483, 132] width 113 height 25
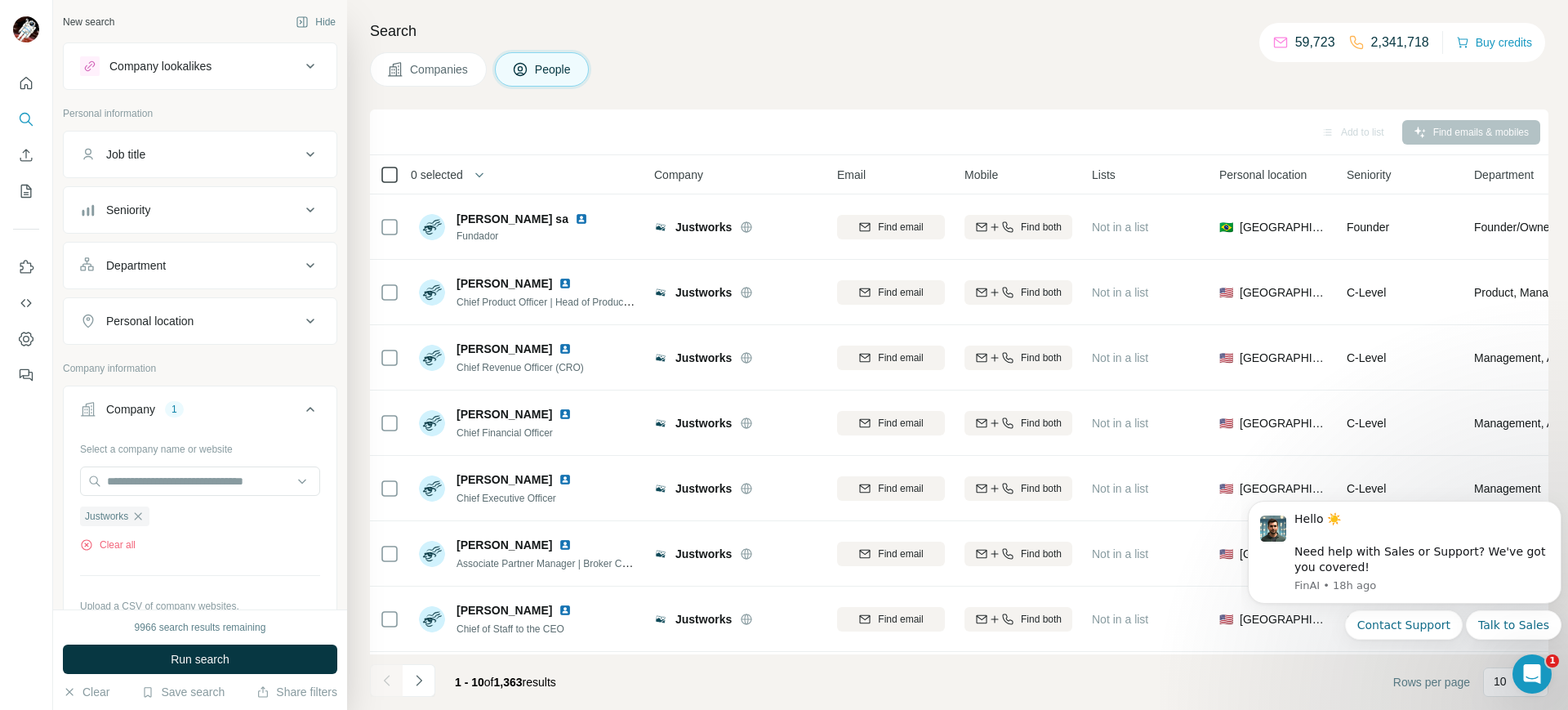
click at [384, 182] on icon at bounding box center [389, 174] width 20 height 20
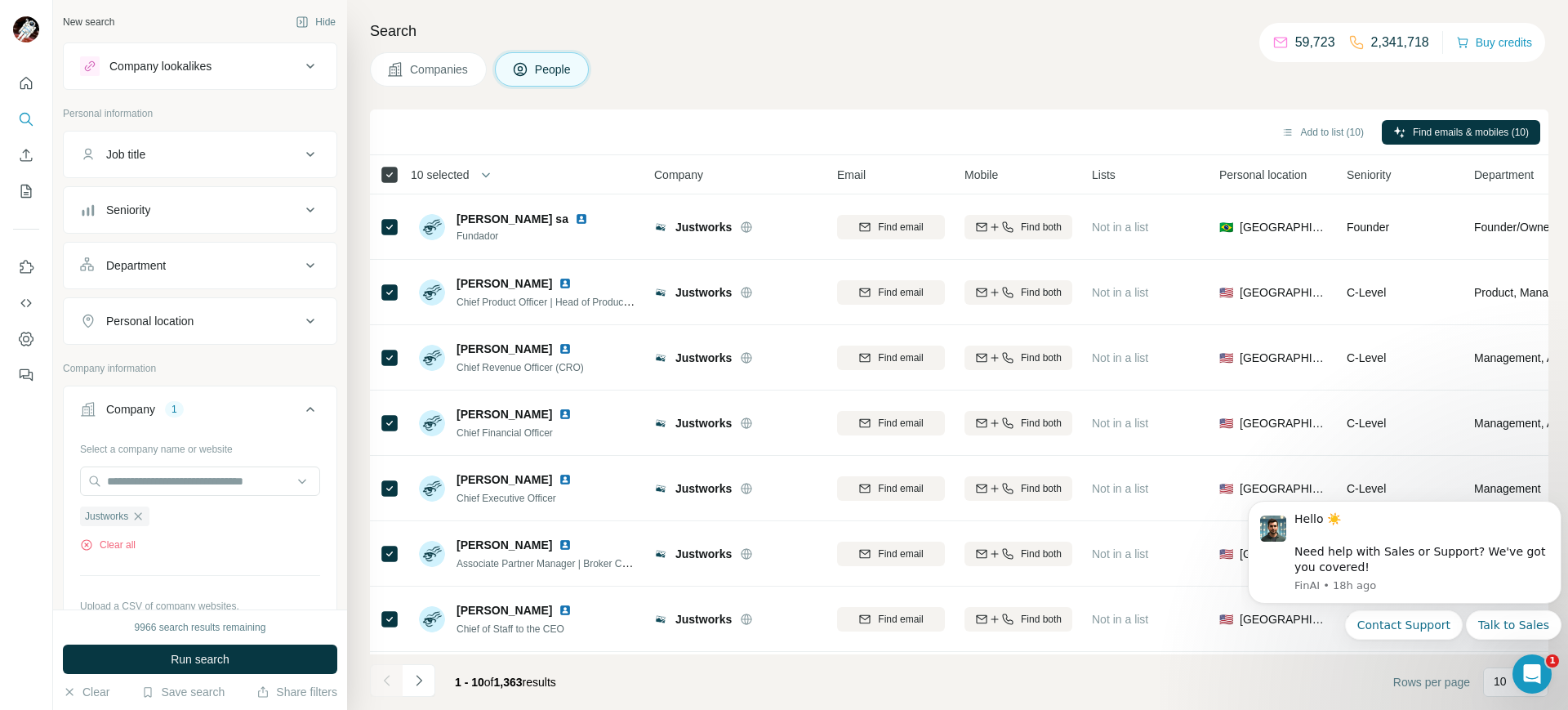
scroll to position [194, 0]
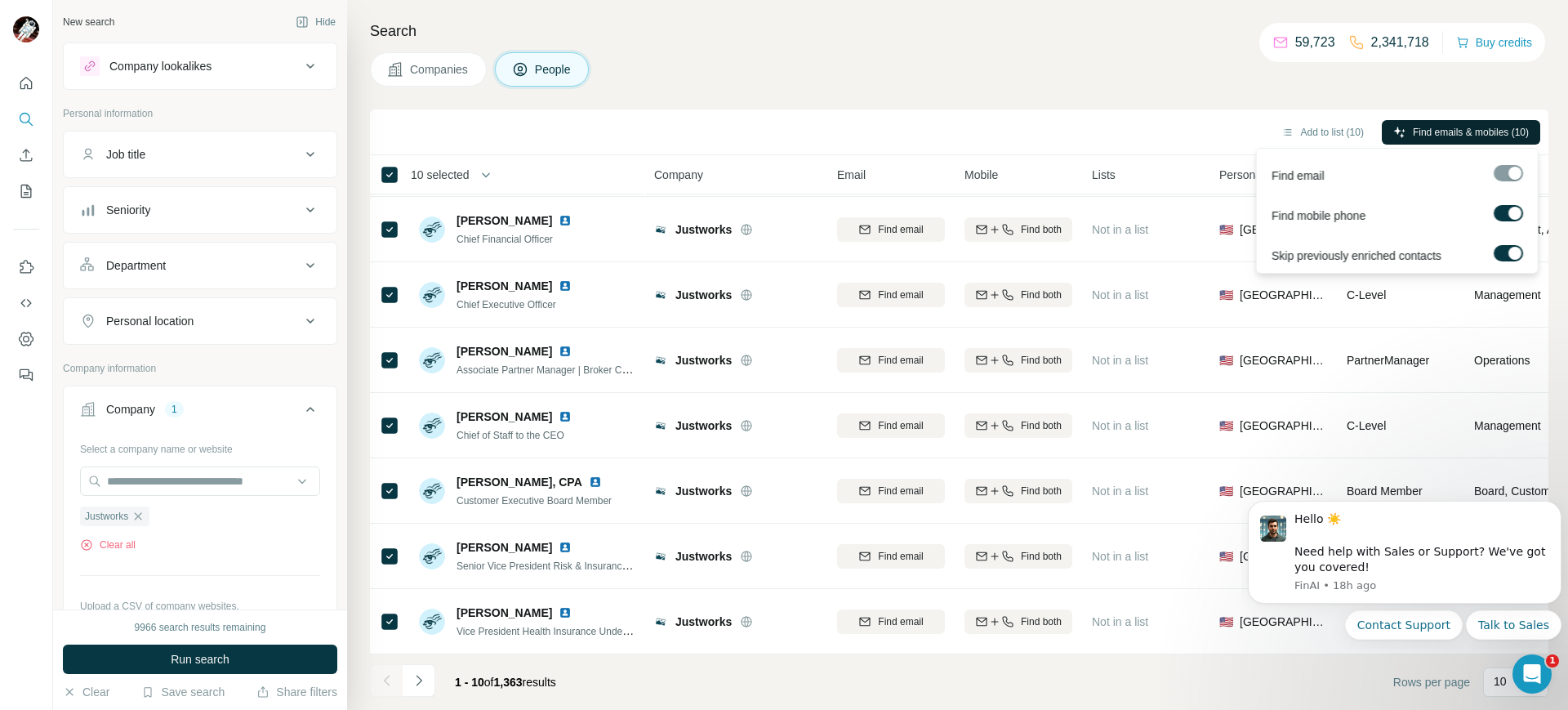
click at [1436, 120] on button "Find emails & mobiles (10)" at bounding box center [1461, 132] width 159 height 25
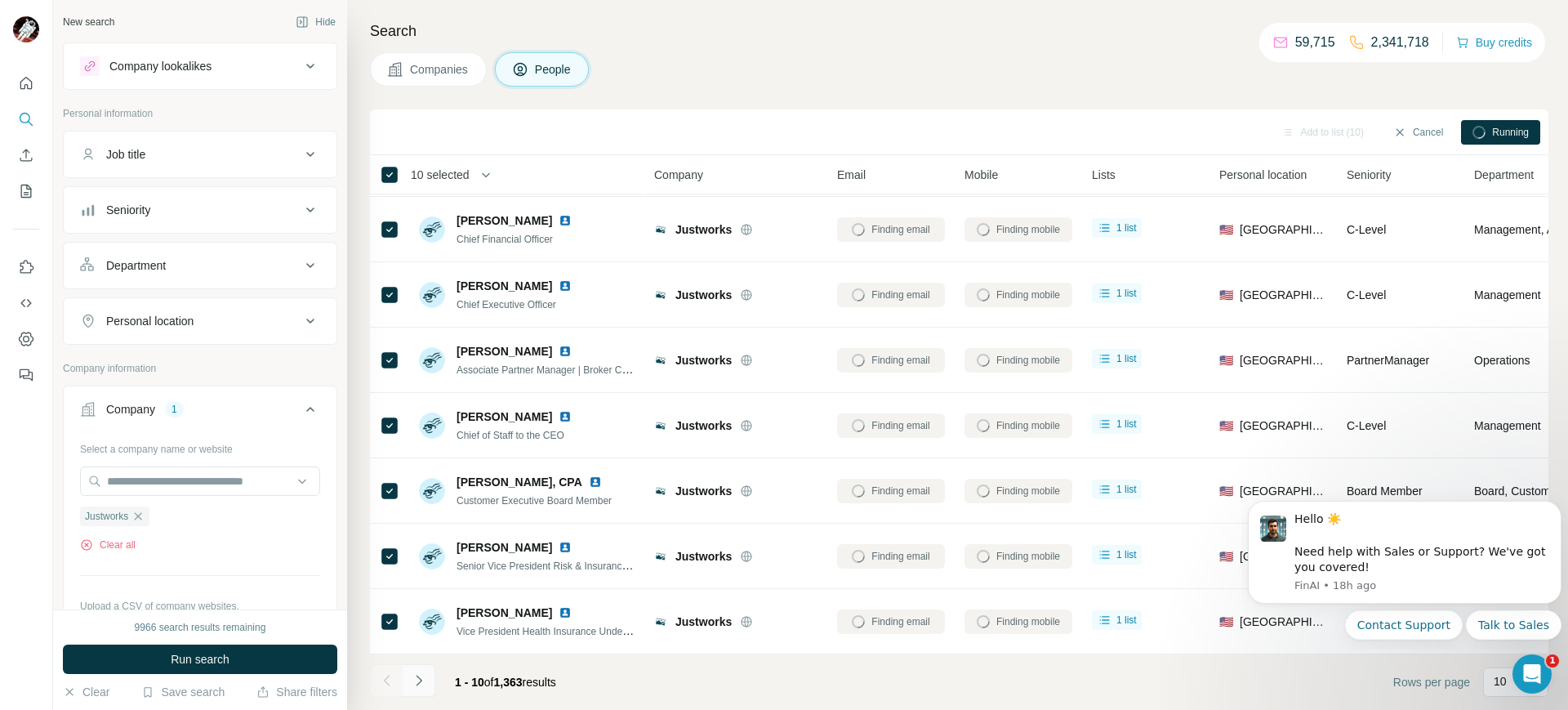
click at [418, 688] on icon "Navigate to next page" at bounding box center [418, 680] width 16 height 16
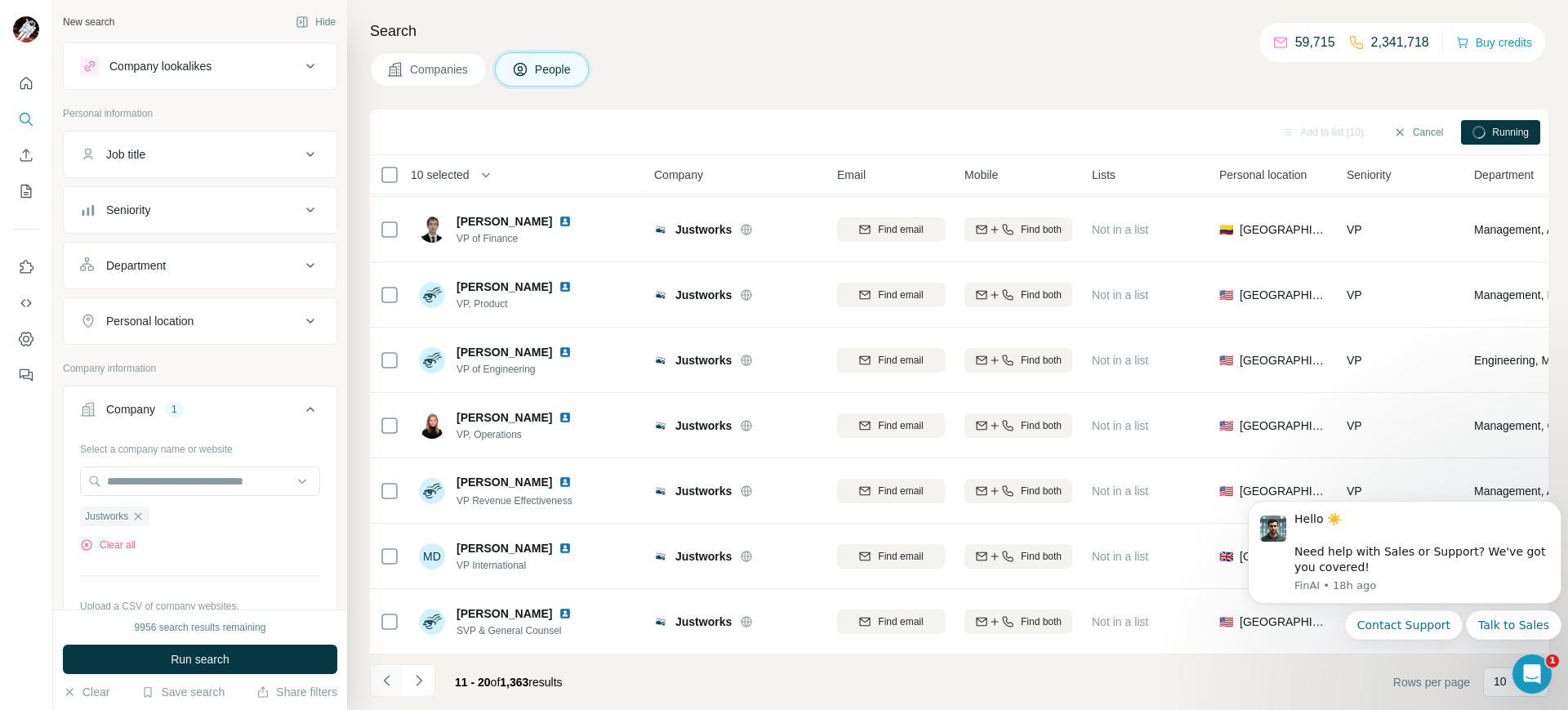
click at [397, 688] on button "Navigate to previous page" at bounding box center [386, 680] width 33 height 33
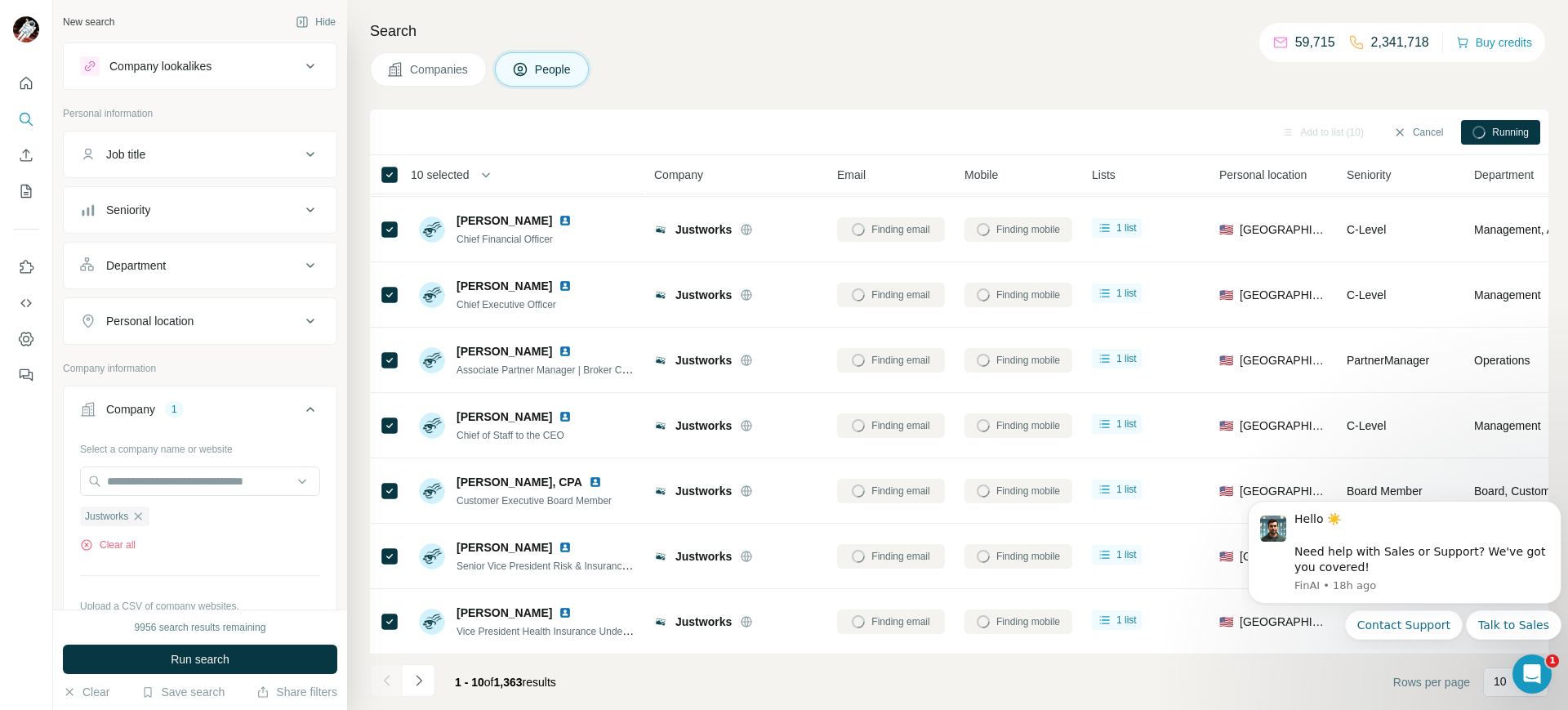
click at [179, 253] on button "Department" at bounding box center [200, 266] width 273 height 39
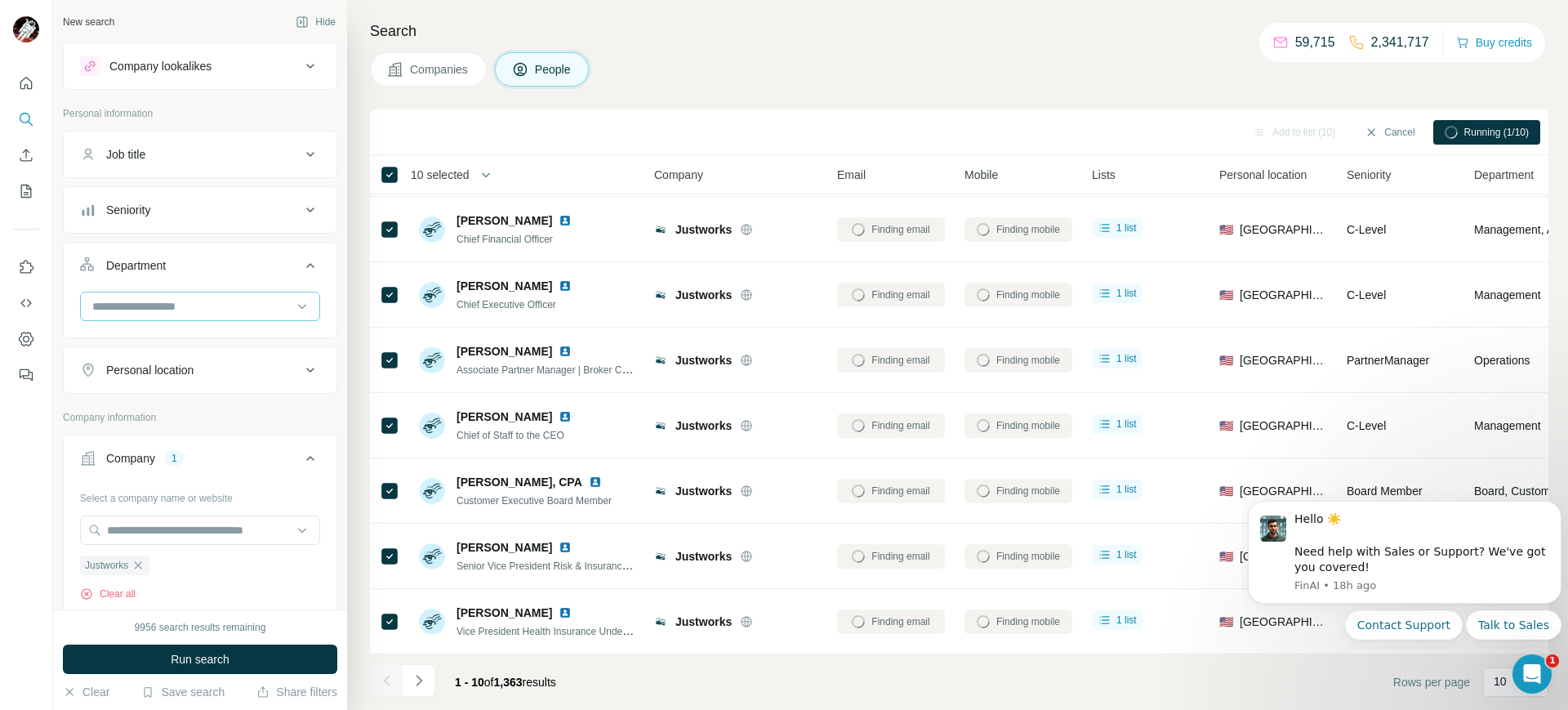
click at [190, 299] on input at bounding box center [191, 306] width 201 height 18
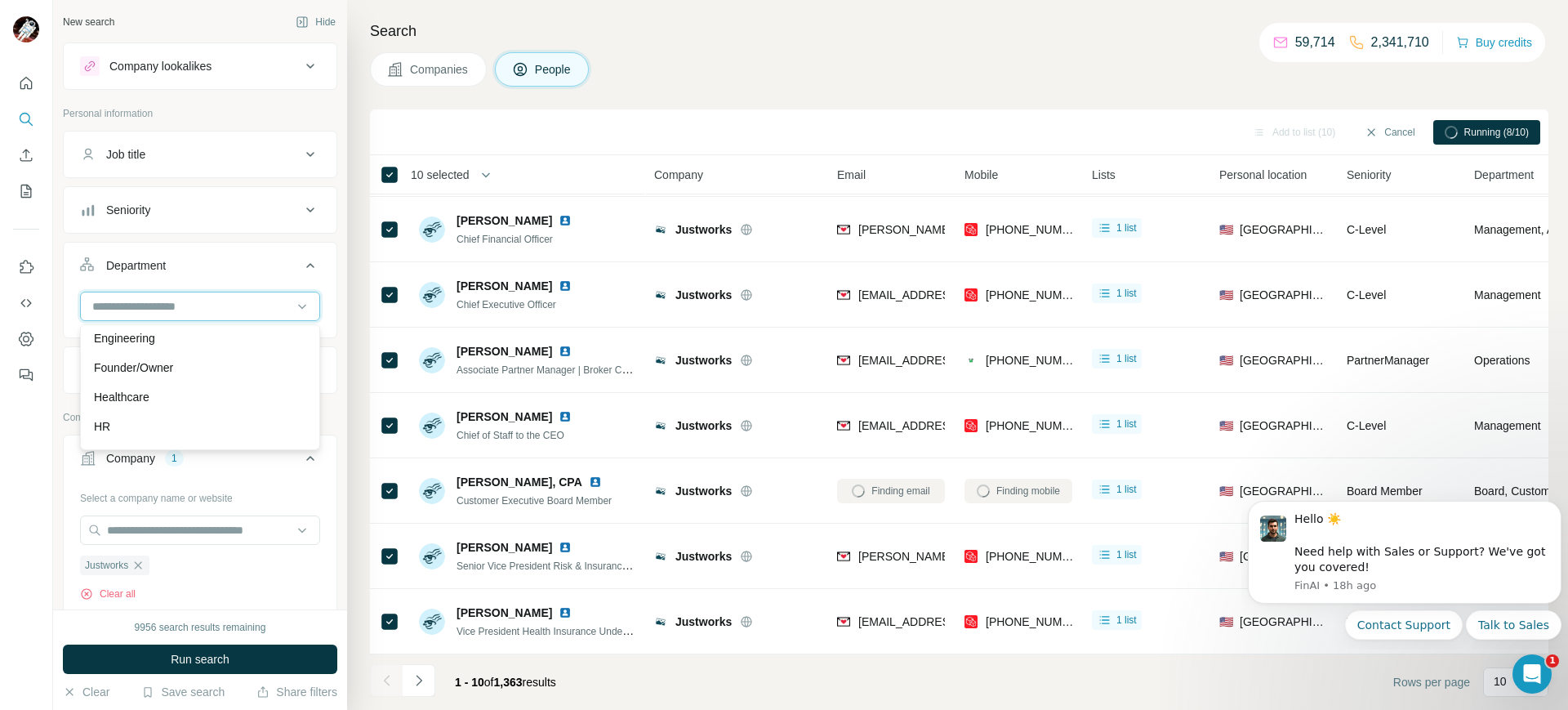
scroll to position [184, 0]
click at [197, 374] on div "Founder/Owner" at bounding box center [200, 365] width 232 height 29
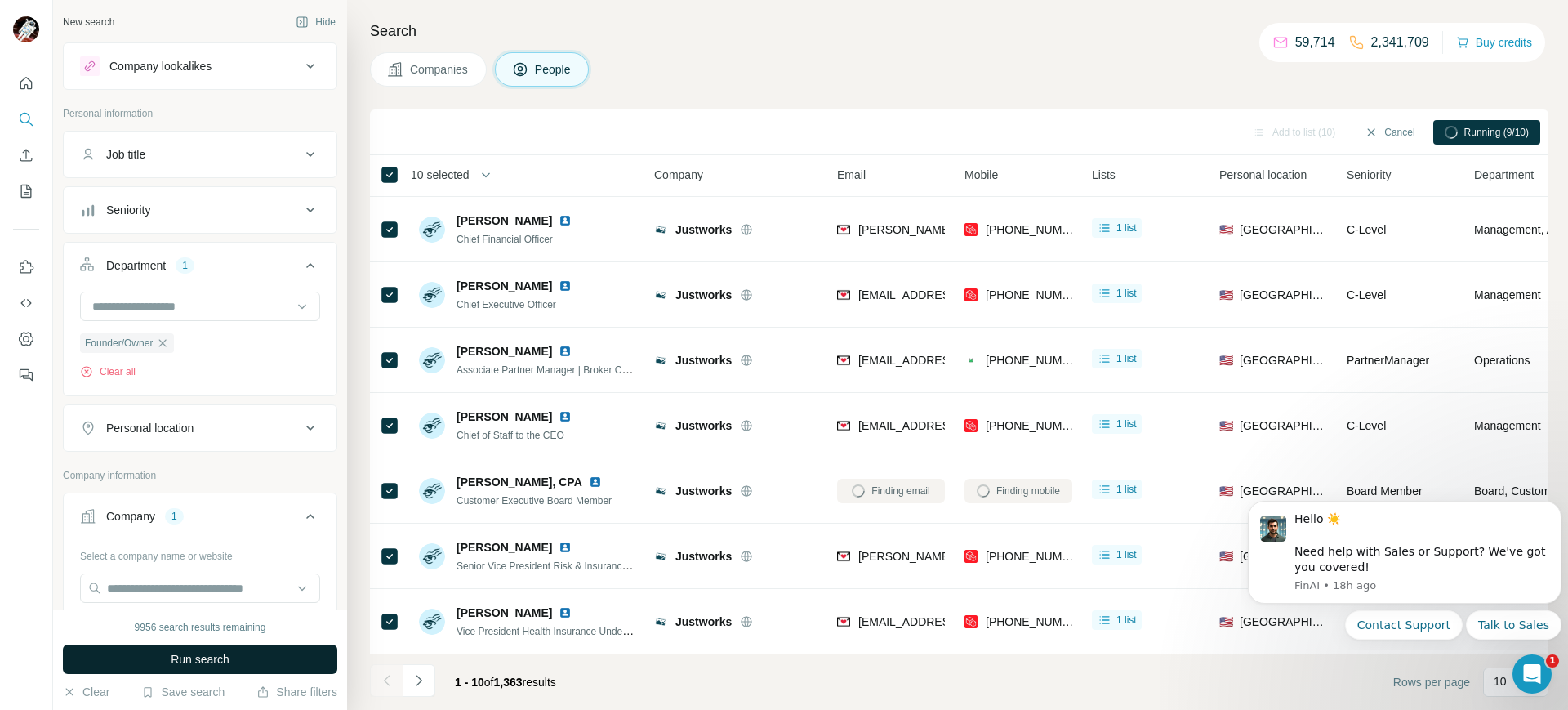
click at [207, 648] on button "Run search" at bounding box center [200, 659] width 274 height 29
